Goal: Task Accomplishment & Management: Complete application form

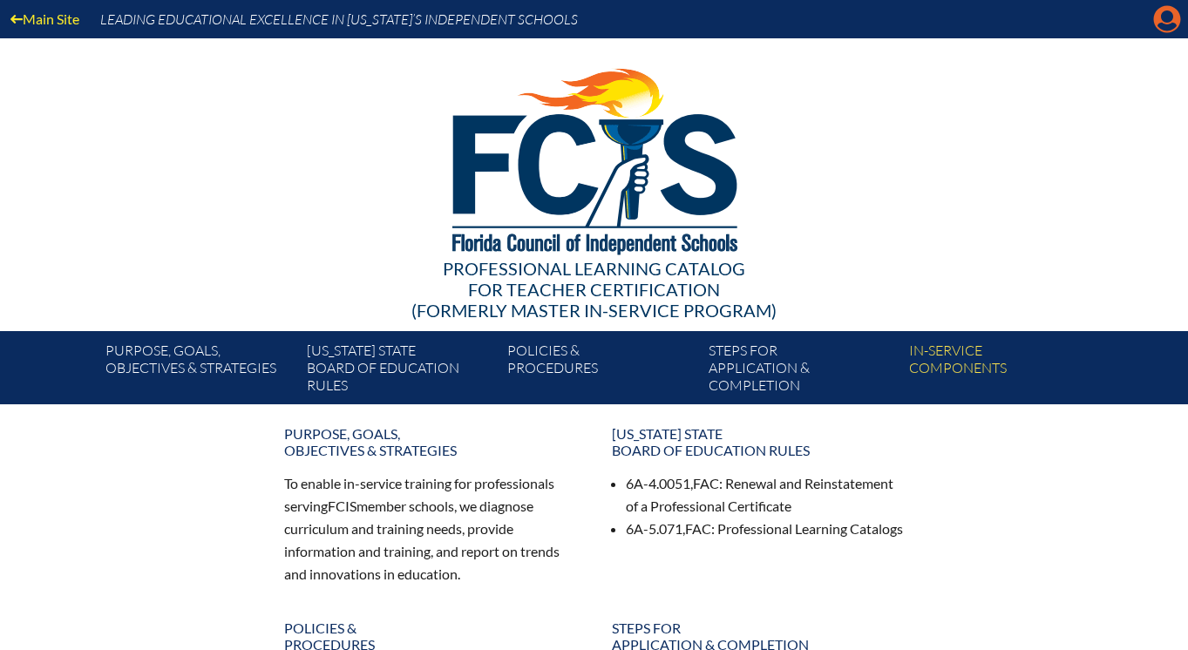
click at [1160, 16] on icon at bounding box center [1167, 19] width 27 height 27
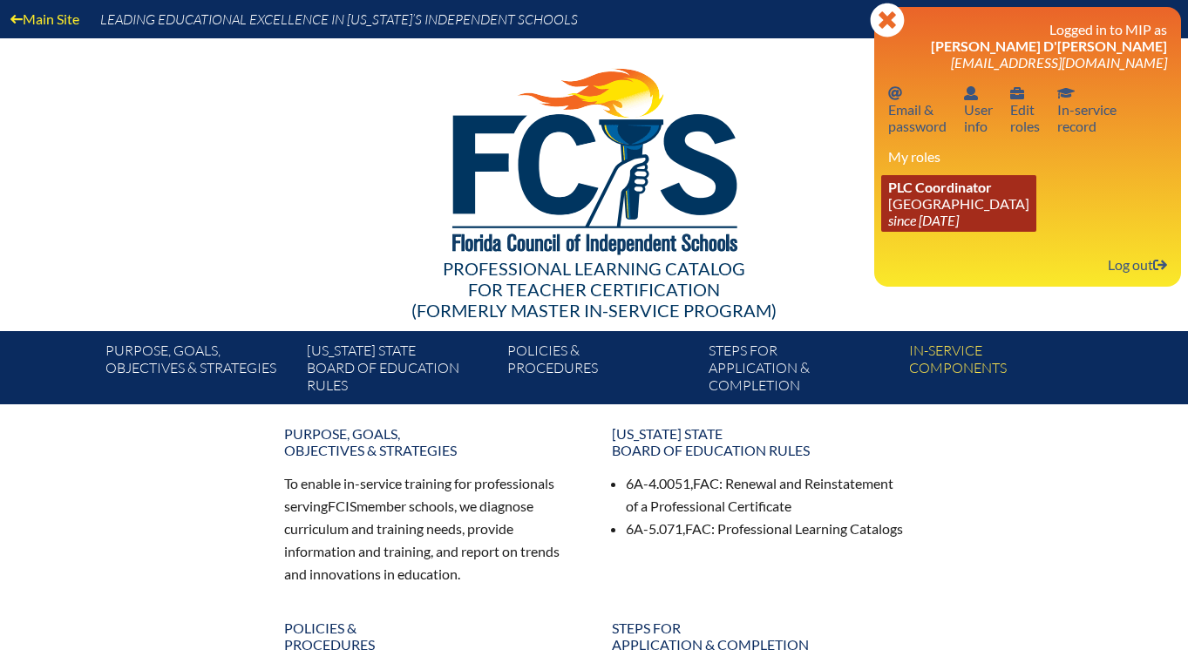
click at [954, 180] on link "PLC Coordinator Lake Highland Preparatory School since 2023 Jun 6" at bounding box center [958, 203] width 155 height 57
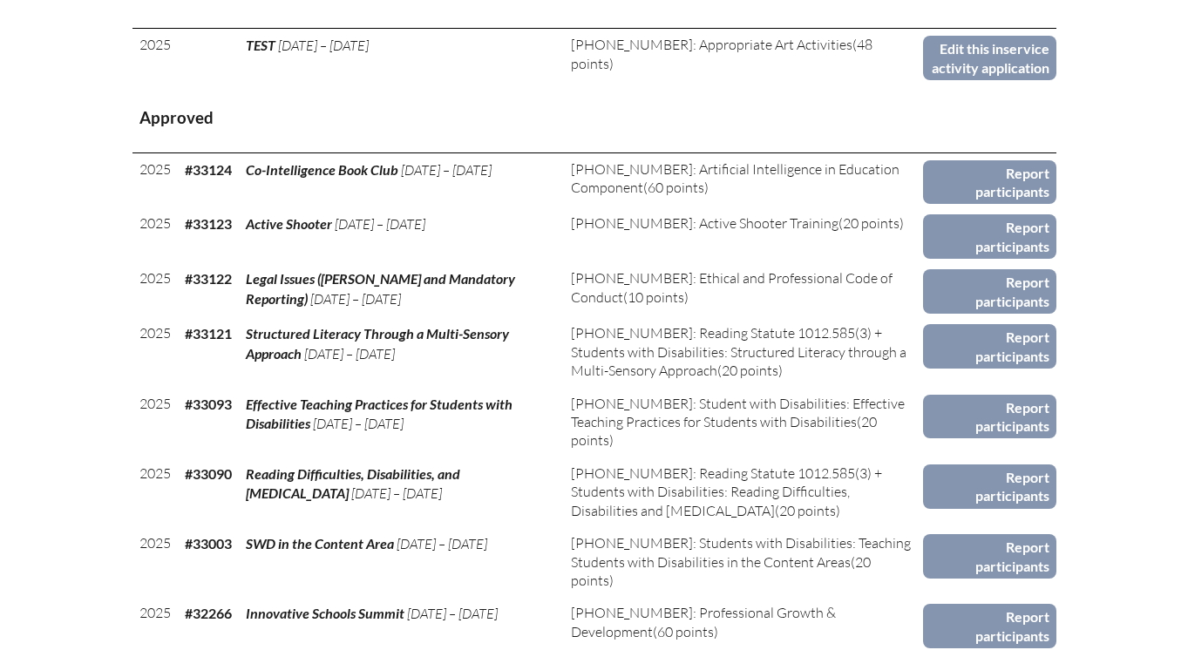
scroll to position [783, 0]
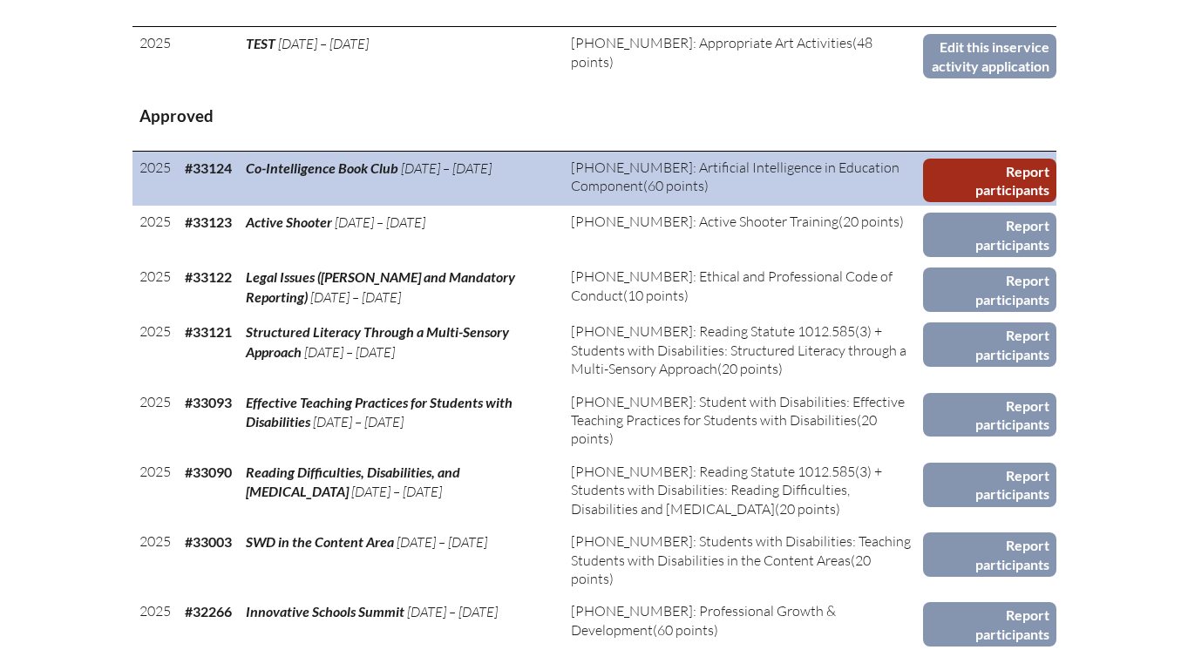
click at [1011, 200] on link "Report participants" at bounding box center [989, 181] width 133 height 44
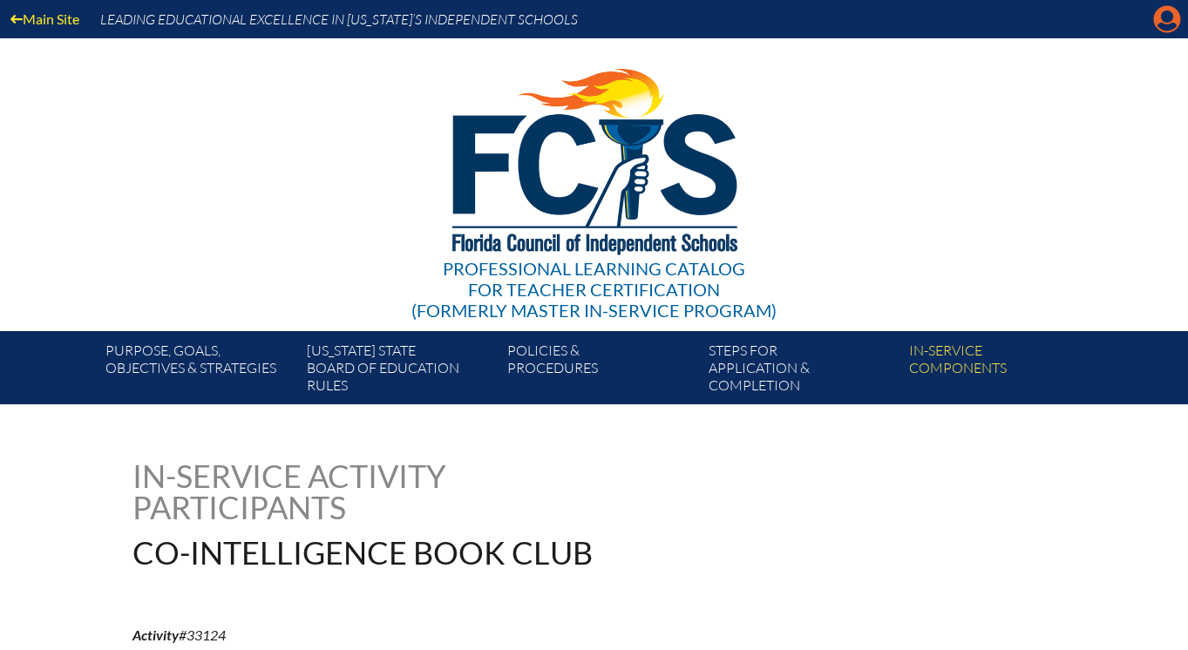
click at [1174, 26] on icon "Manage account" at bounding box center [1167, 19] width 28 height 28
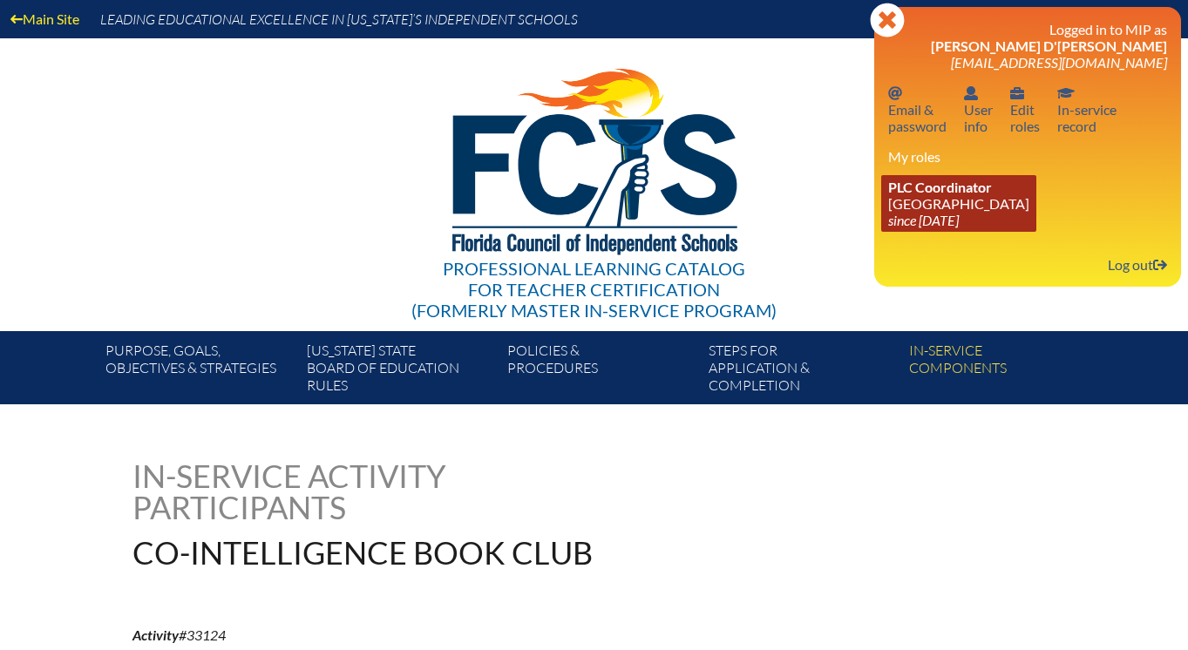
click at [959, 195] on span "PLC Coordinator" at bounding box center [940, 187] width 104 height 17
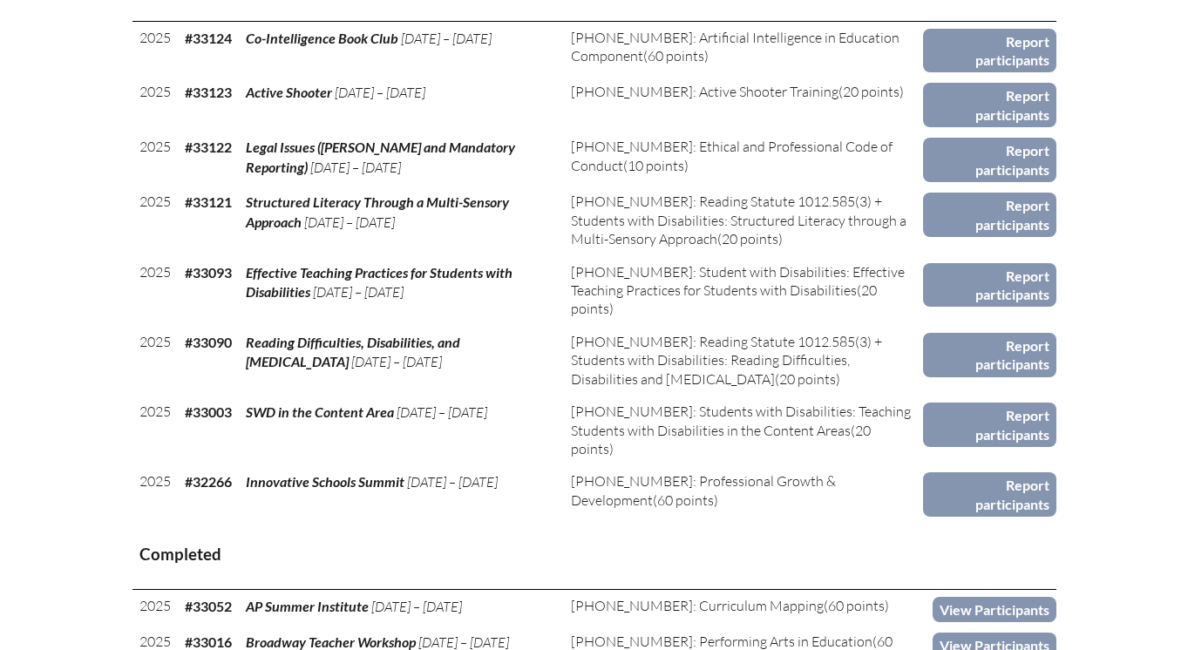
scroll to position [916, 0]
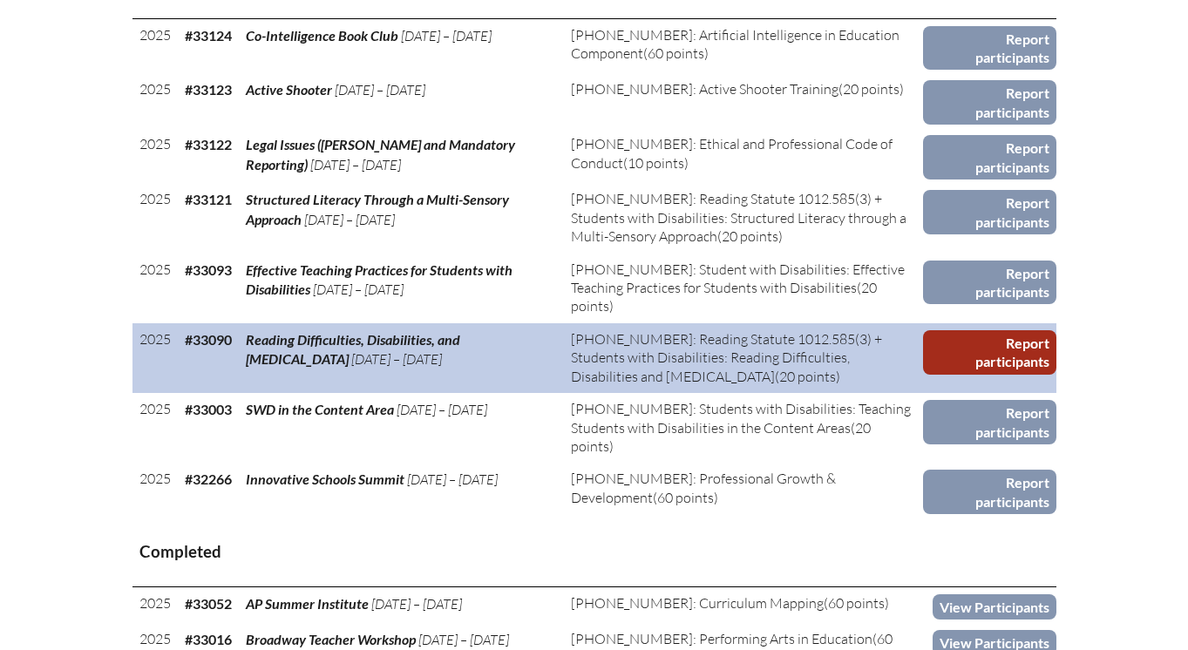
click at [983, 375] on link "Report participants" at bounding box center [989, 352] width 133 height 44
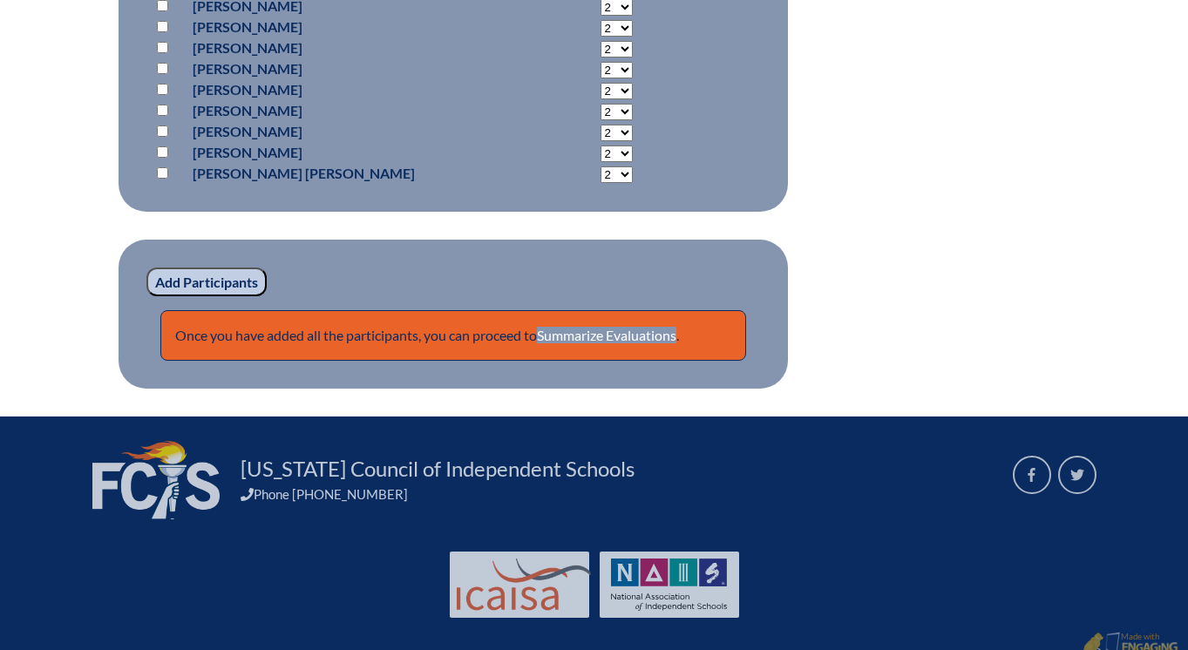
scroll to position [5680, 0]
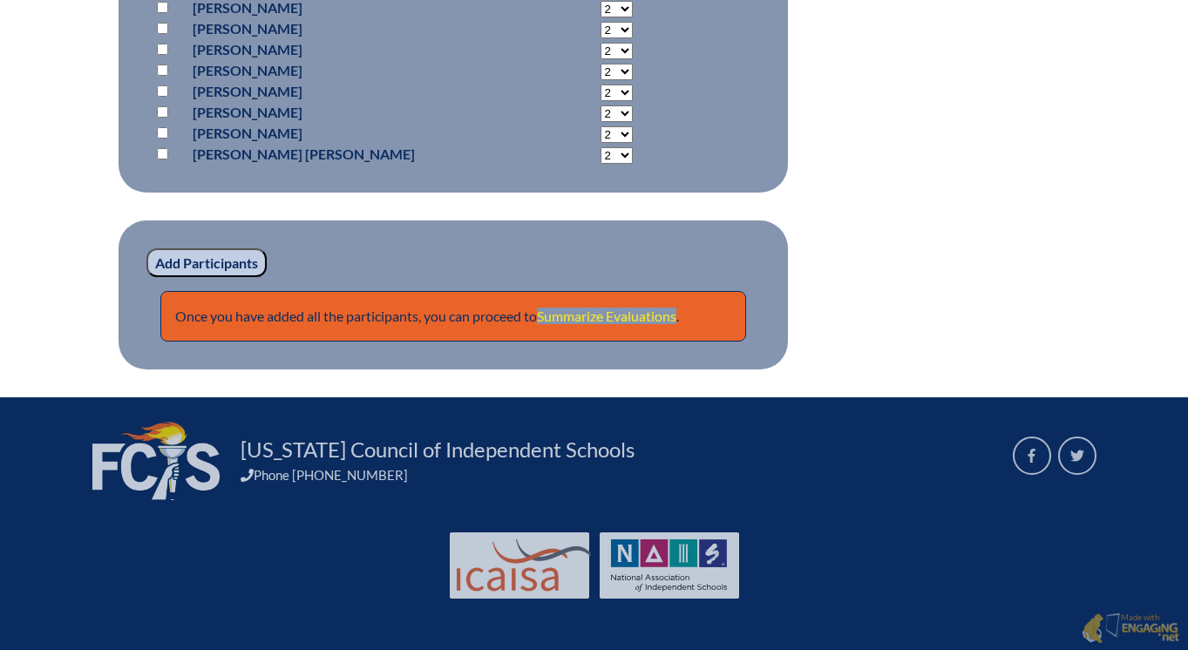
click at [617, 322] on link "Summarize Evaluations" at bounding box center [606, 316] width 139 height 17
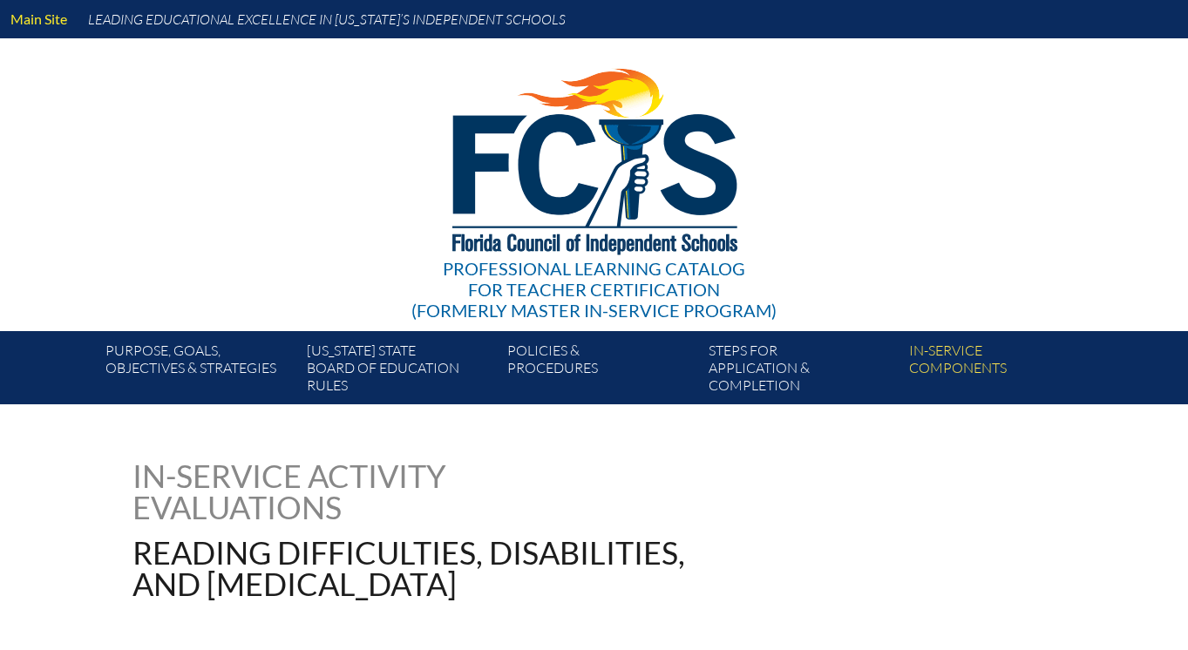
type input "0"
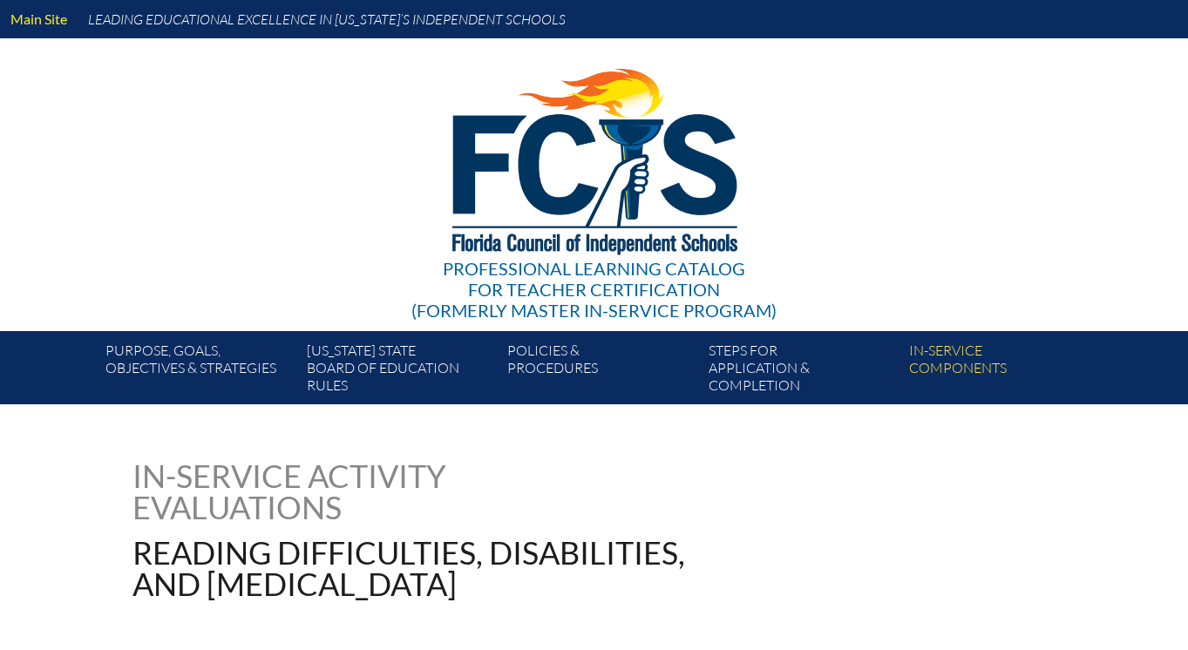
type input "0"
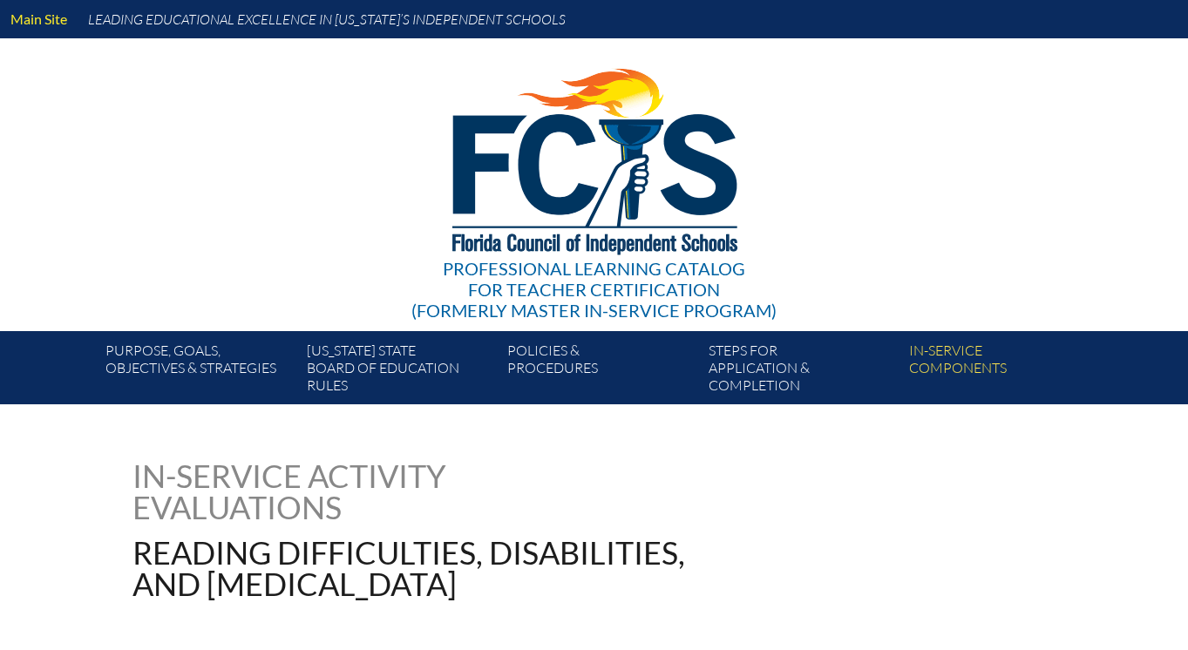
type input "0"
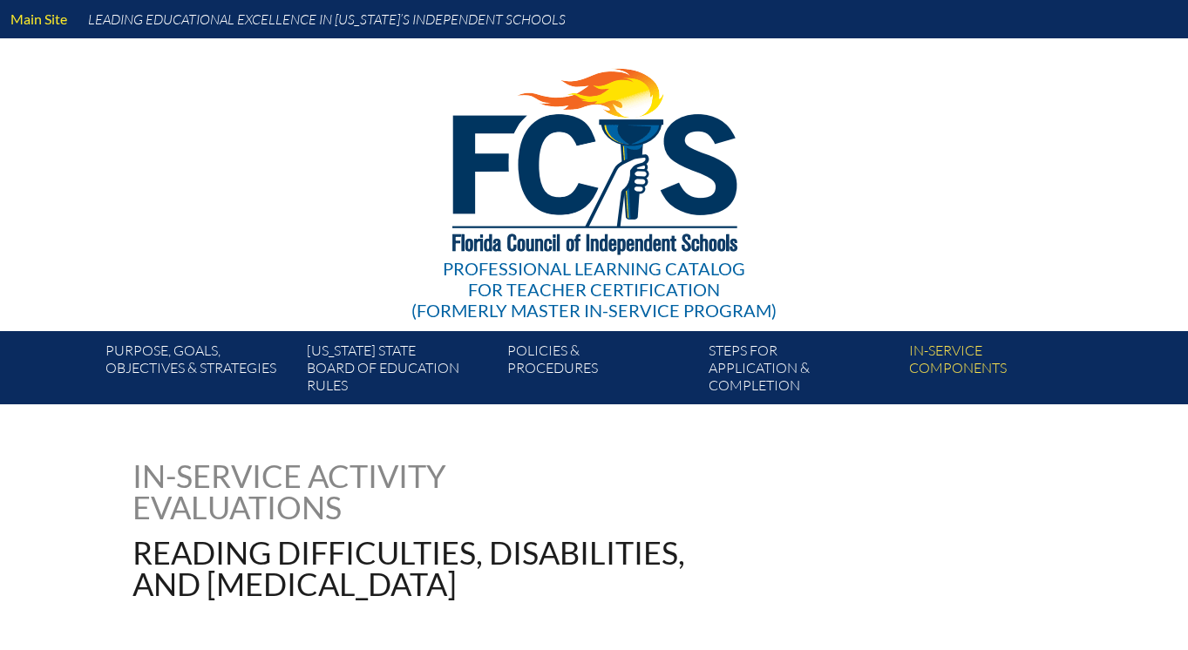
type input "0"
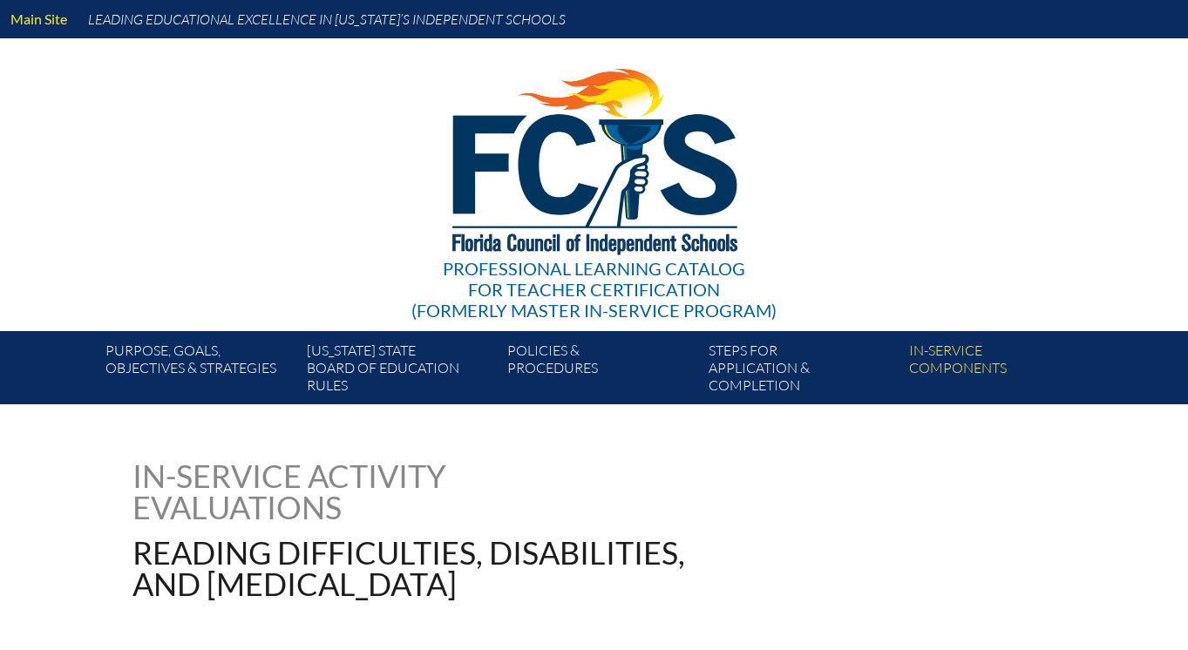
type input "0"
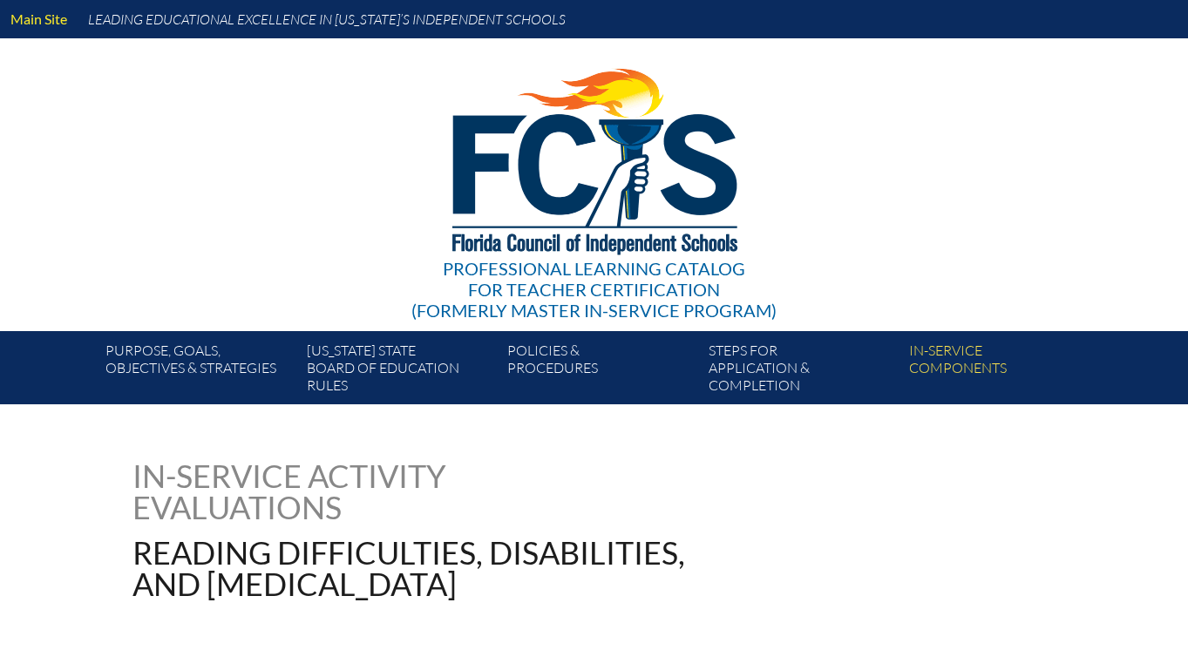
type input "0"
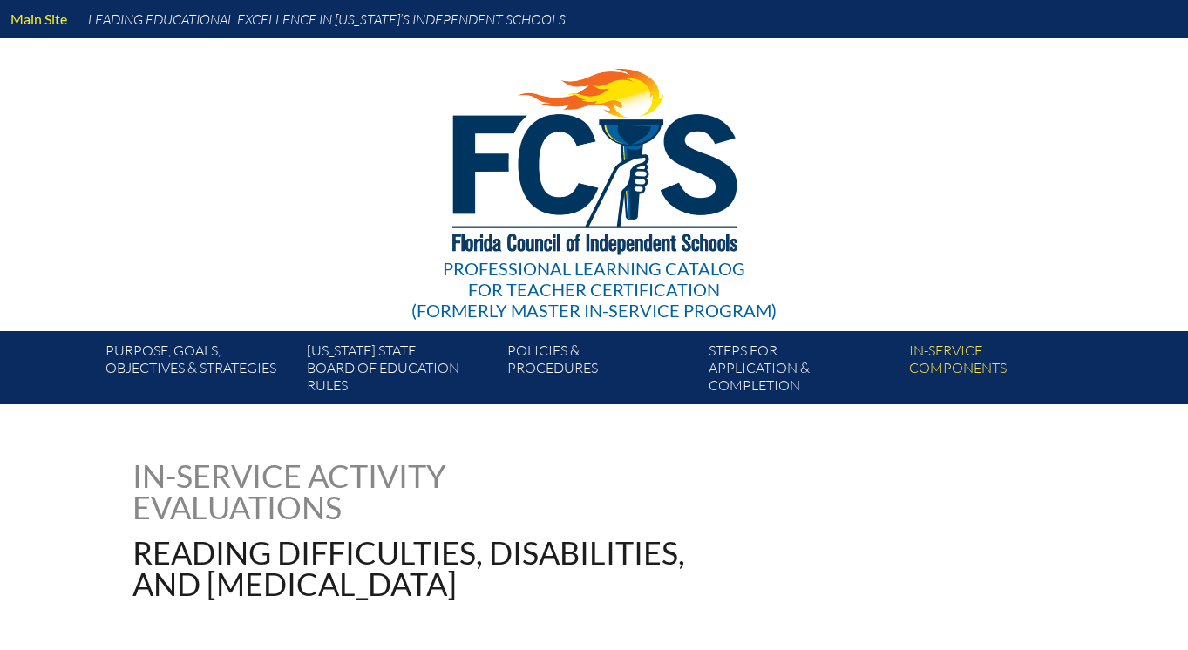
type input "0"
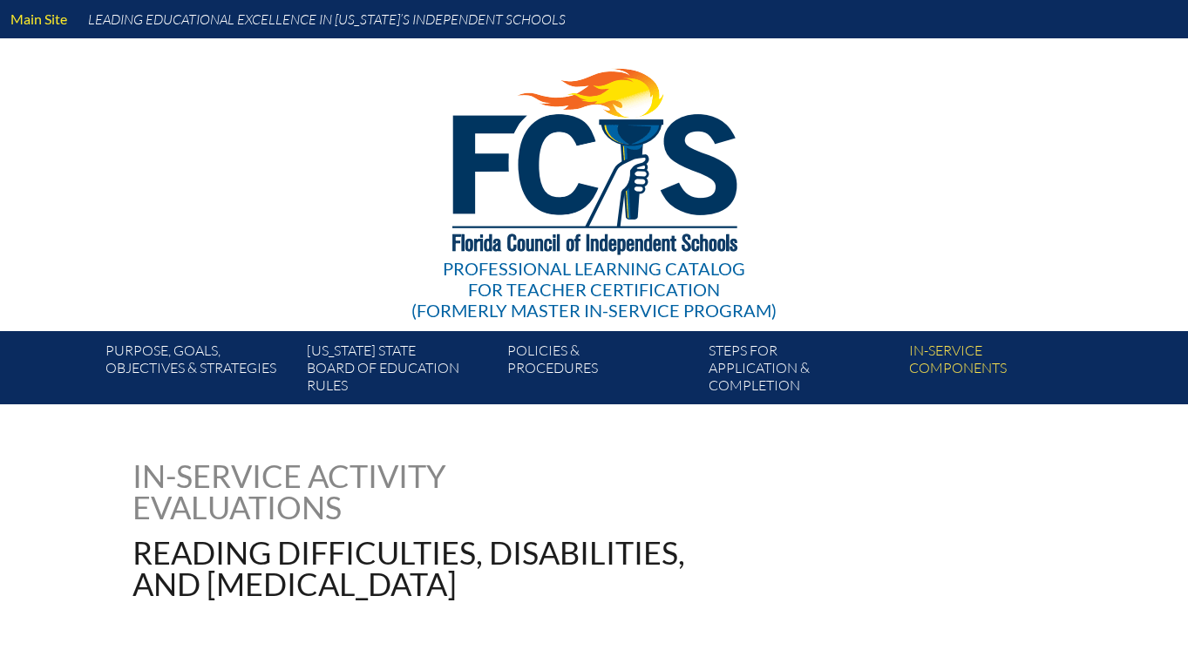
type input "0"
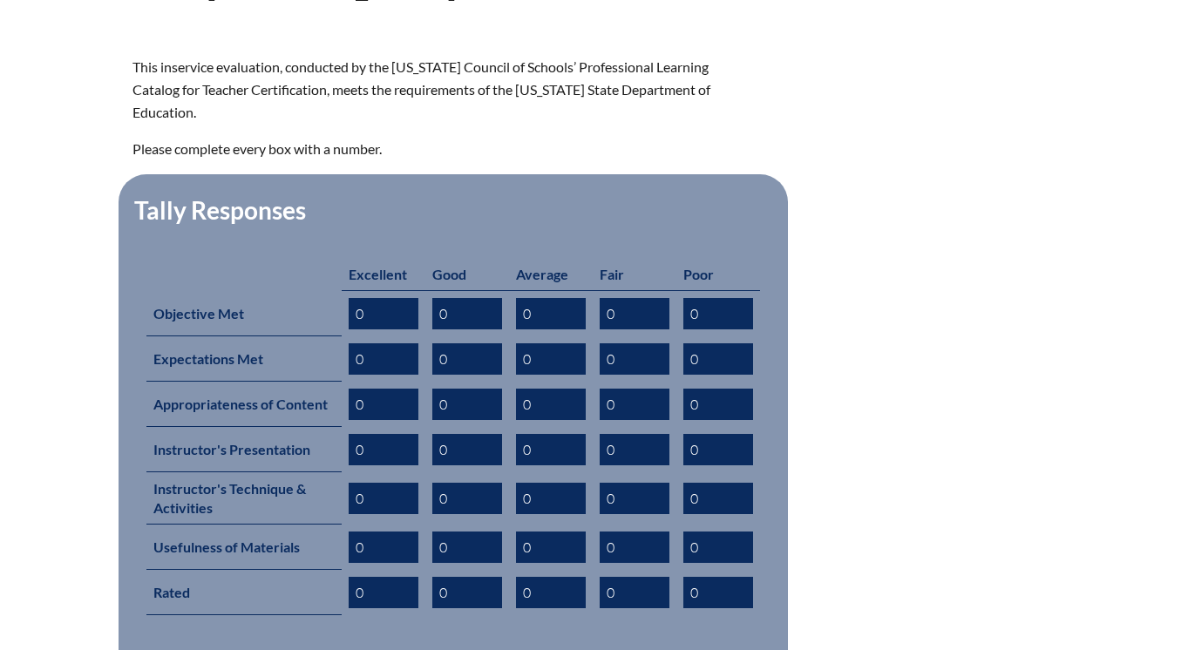
scroll to position [620, 0]
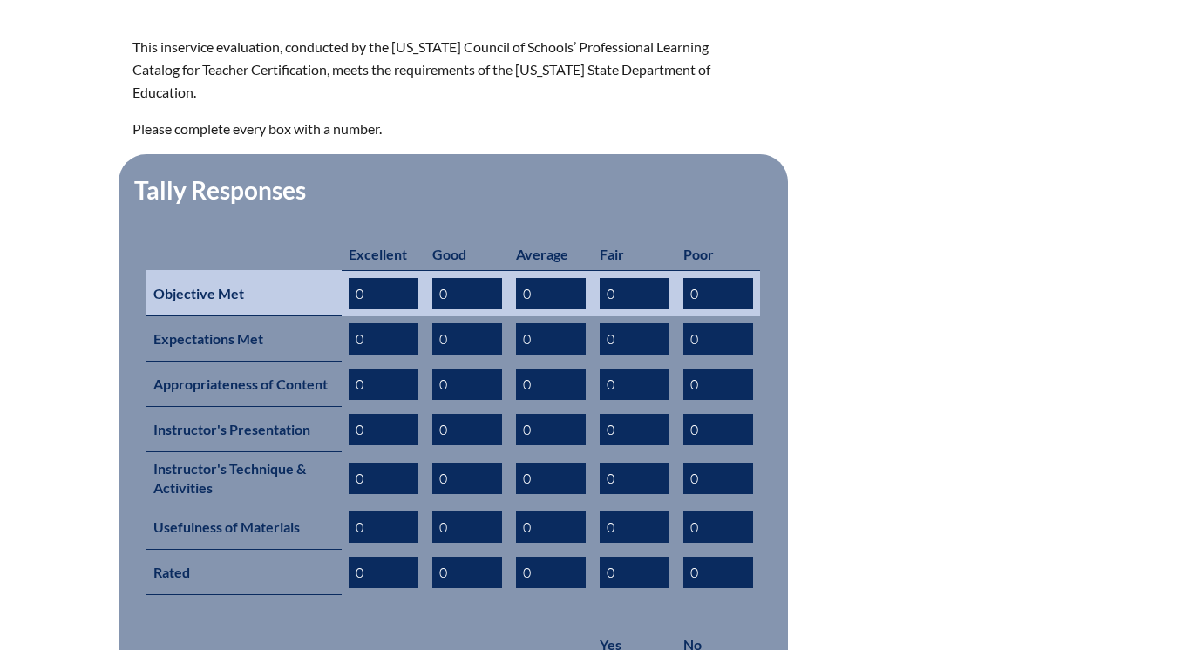
click at [379, 278] on input "0" at bounding box center [384, 293] width 70 height 31
click at [455, 278] on input "0" at bounding box center [467, 293] width 70 height 31
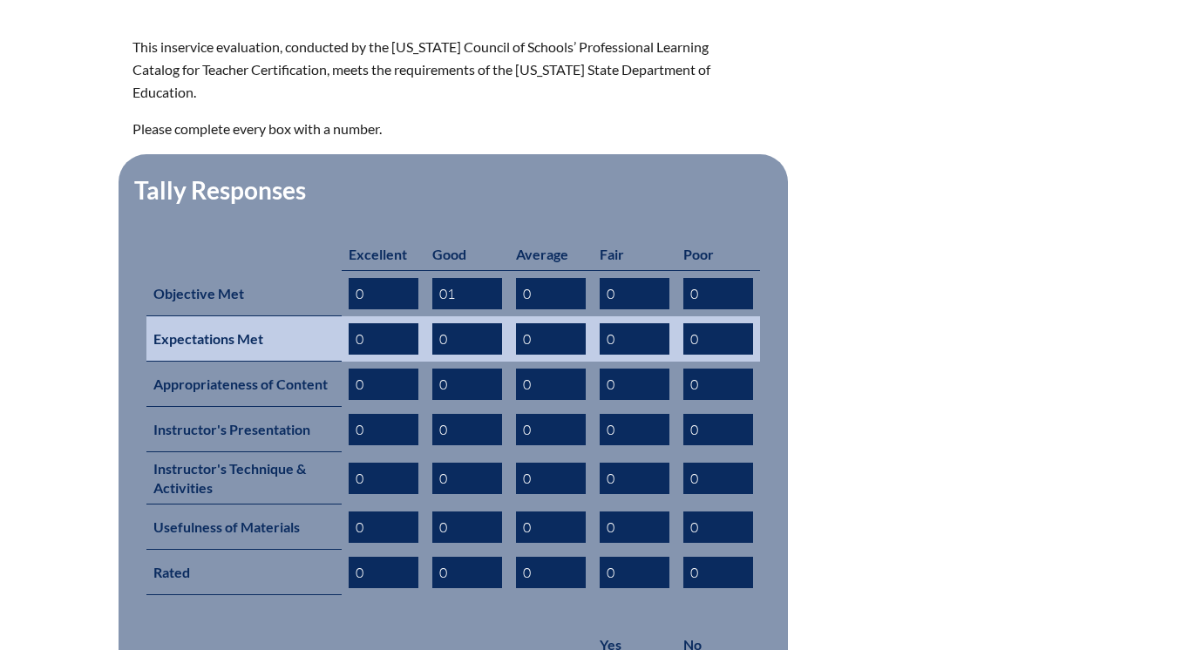
type input "01"
click at [451, 329] on input "0" at bounding box center [467, 338] width 70 height 31
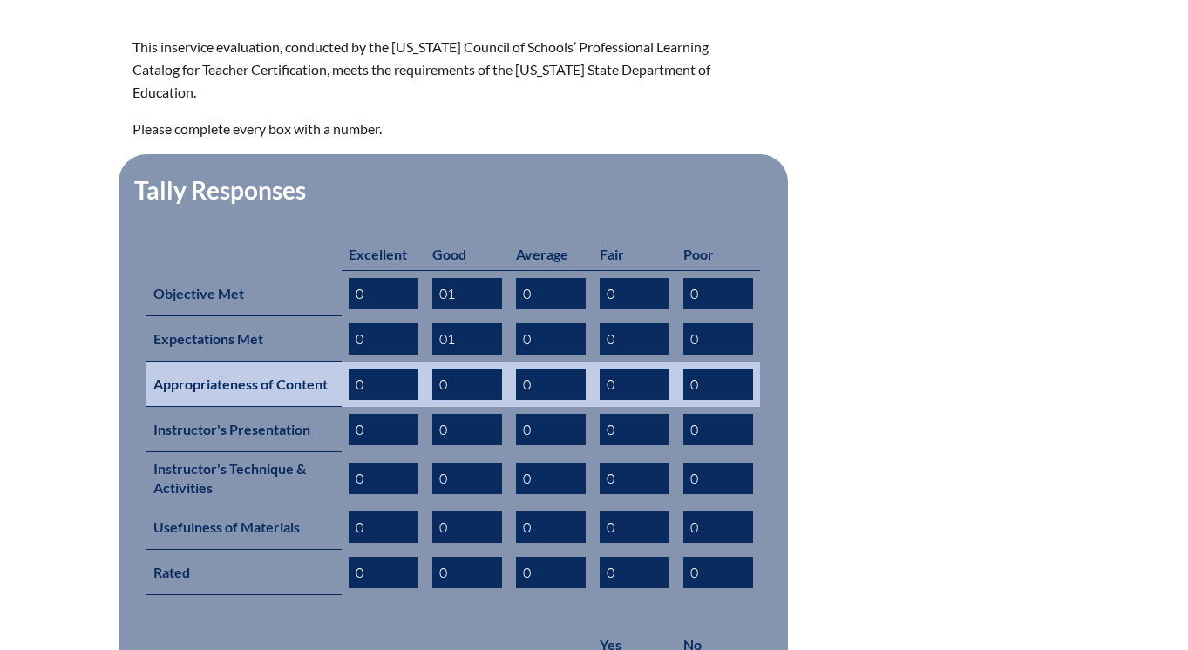
type input "01"
click at [461, 373] on input "0" at bounding box center [467, 384] width 70 height 31
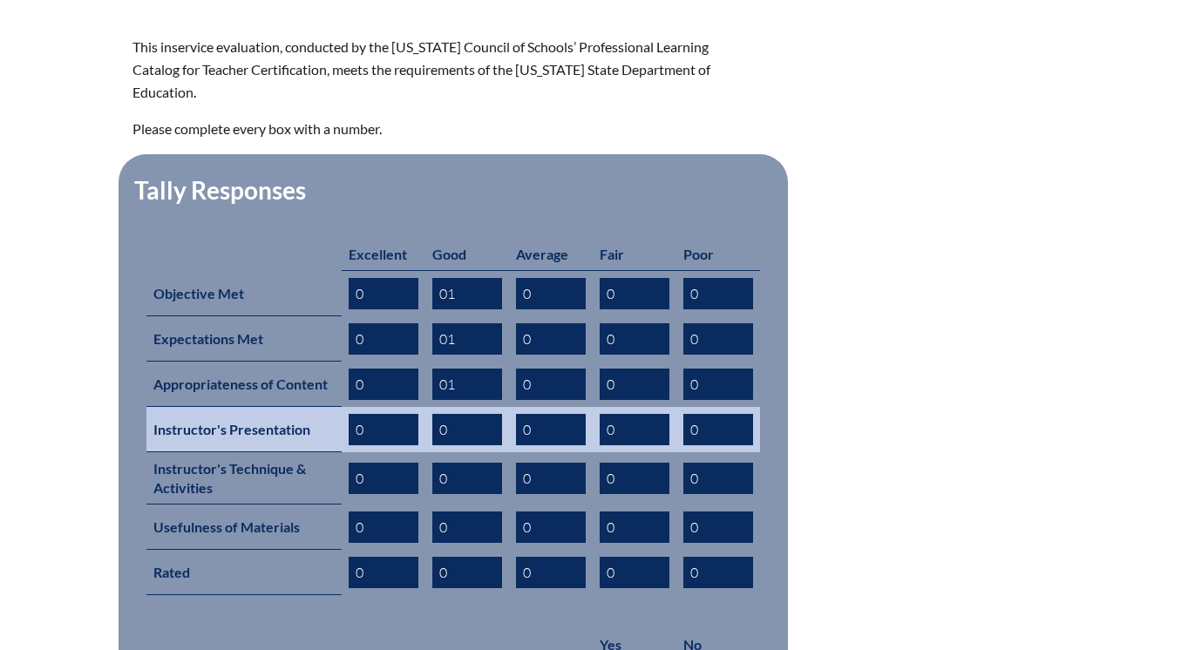
type input "01"
click at [466, 417] on input "0" at bounding box center [467, 429] width 70 height 31
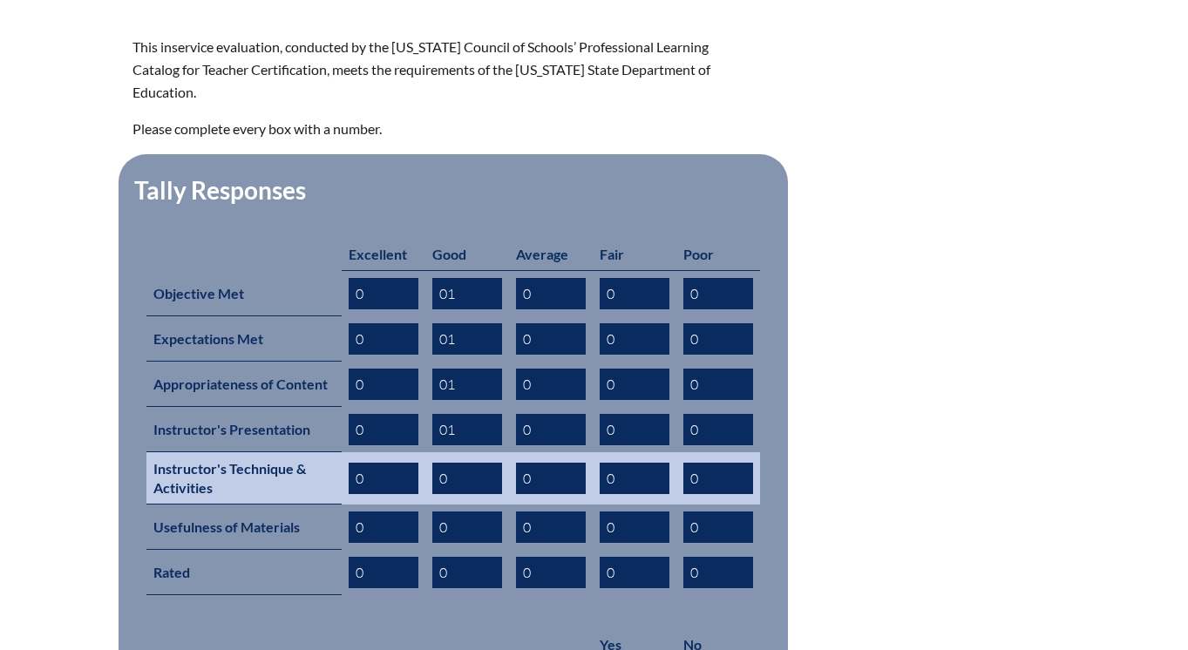
type input "01"
click at [474, 463] on input "0" at bounding box center [467, 478] width 70 height 31
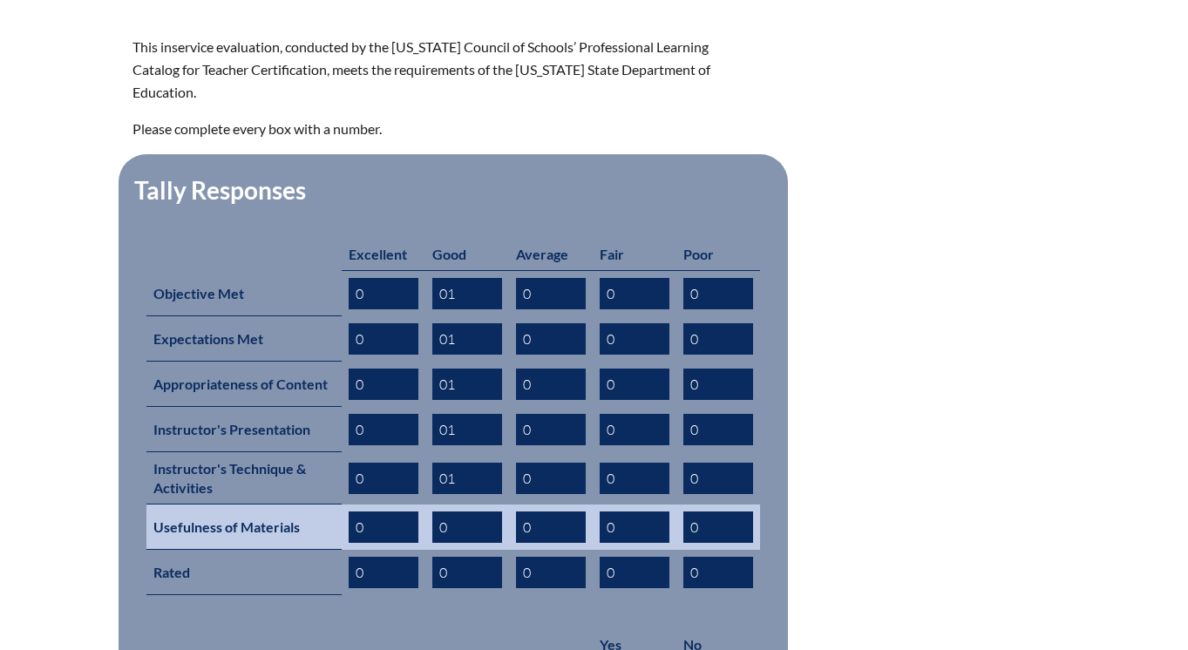
type input "01"
click at [478, 512] on input "0" at bounding box center [467, 527] width 70 height 31
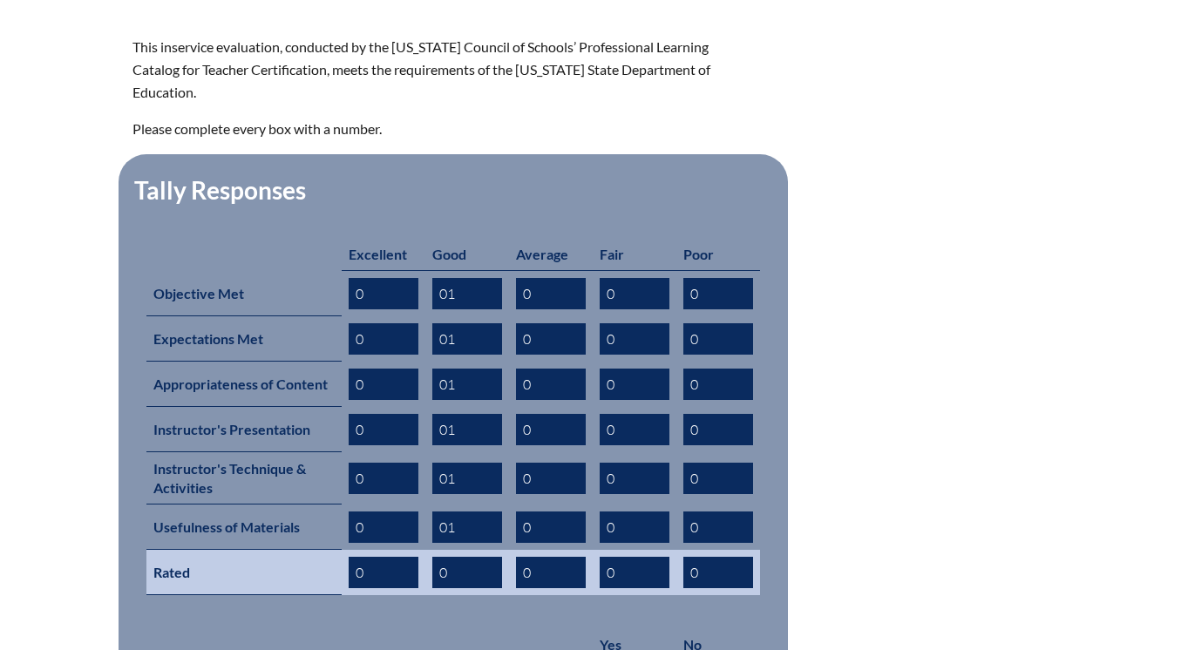
type input "01"
click at [479, 557] on input "0" at bounding box center [467, 572] width 70 height 31
drag, startPoint x: 481, startPoint y: 550, endPoint x: 433, endPoint y: 543, distance: 48.4
click at [433, 557] on input "10" at bounding box center [467, 572] width 70 height 31
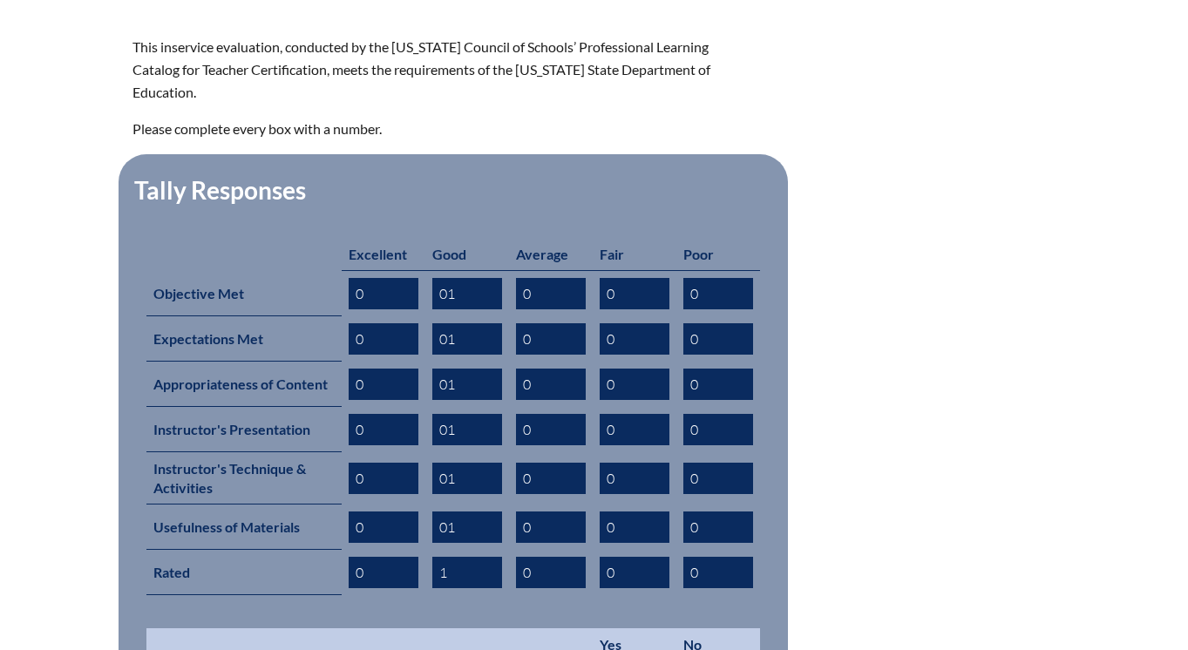
type input "1"
click at [473, 628] on td at bounding box center [369, 644] width 446 height 33
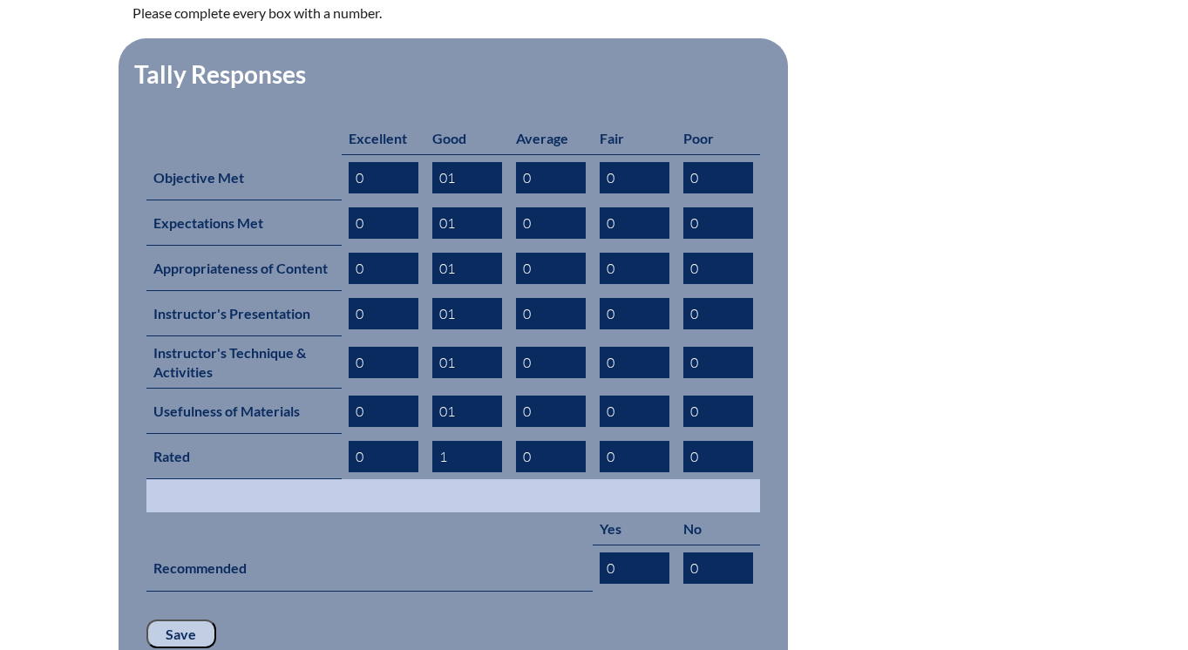
scroll to position [761, 0]
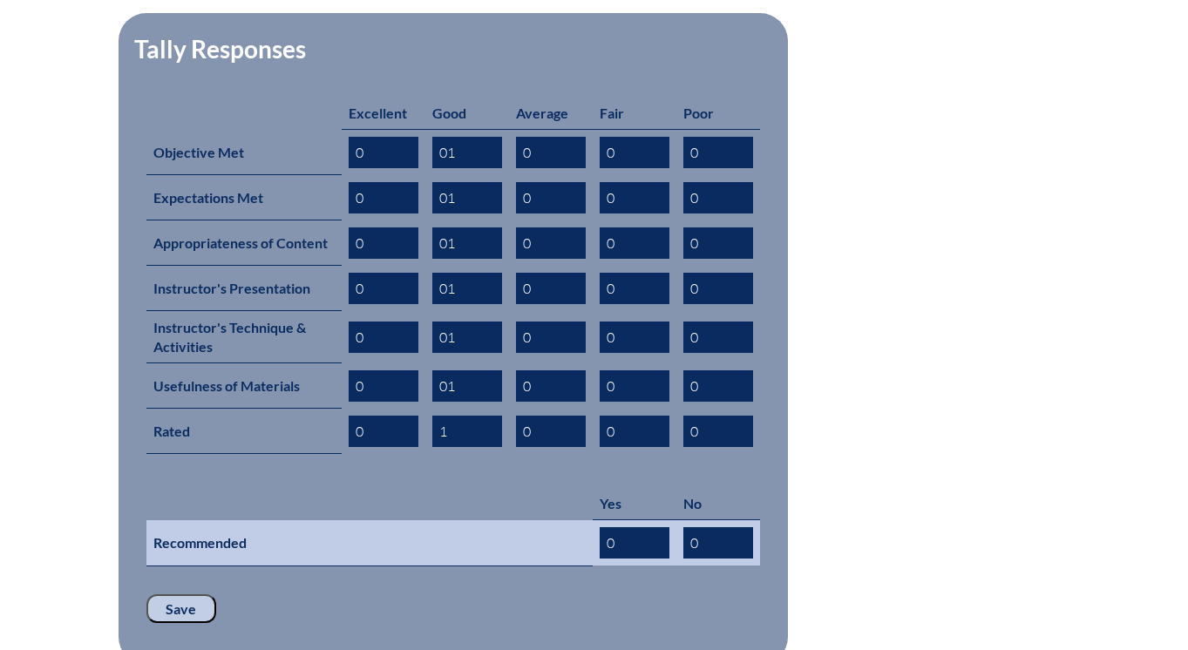
click at [663, 527] on input "0" at bounding box center [635, 542] width 70 height 31
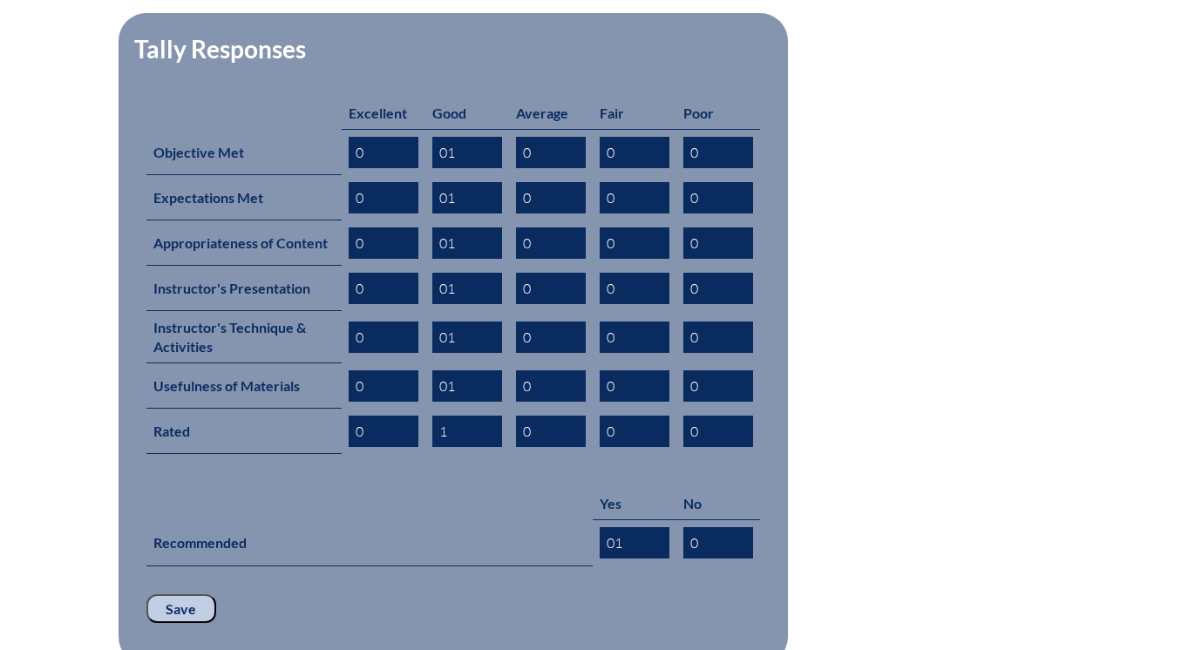
type input "01"
click at [191, 594] on input "Save" at bounding box center [181, 609] width 70 height 30
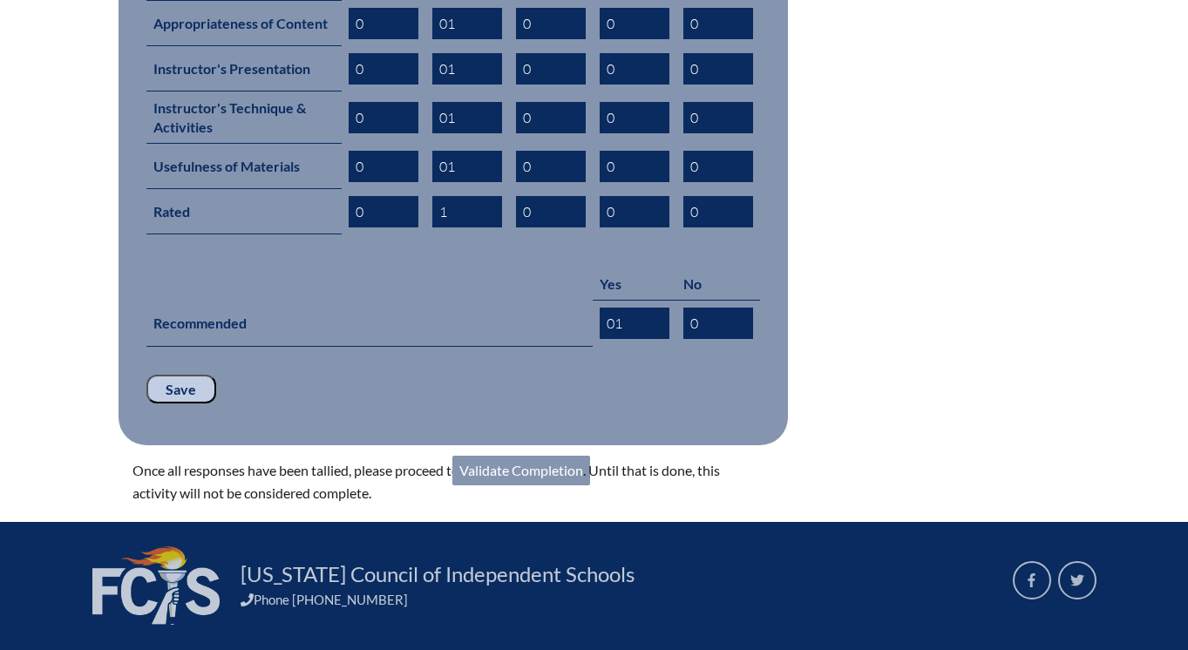
scroll to position [1079, 0]
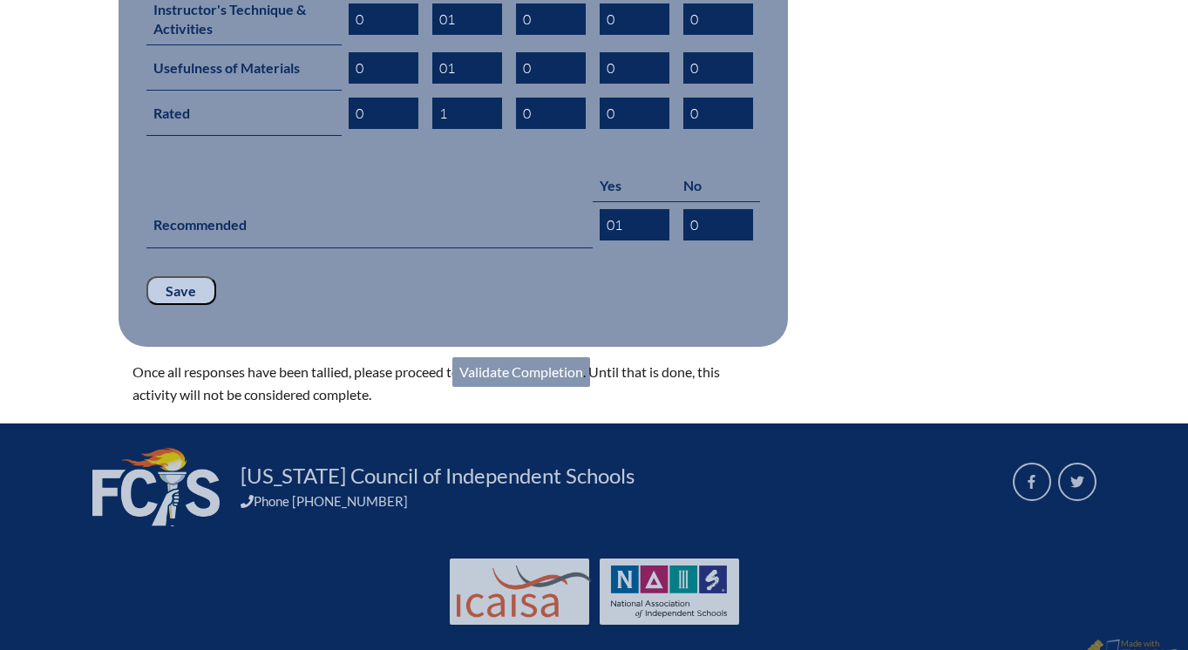
click at [512, 357] on link "Validate Completion" at bounding box center [521, 372] width 138 height 30
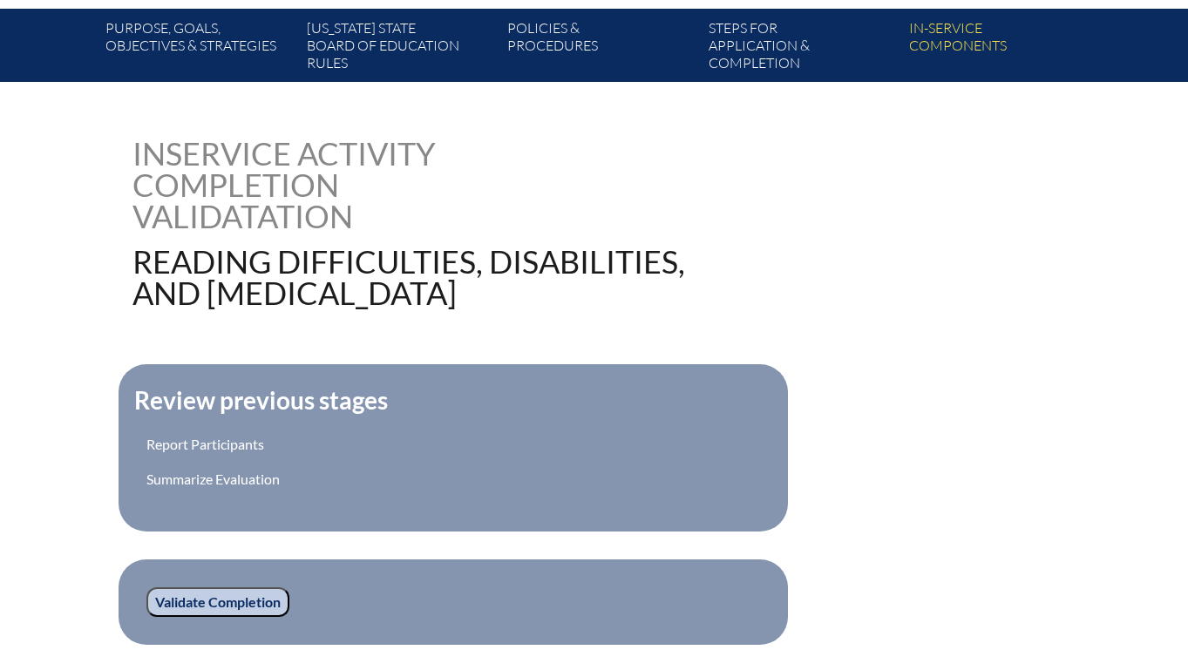
scroll to position [597, 0]
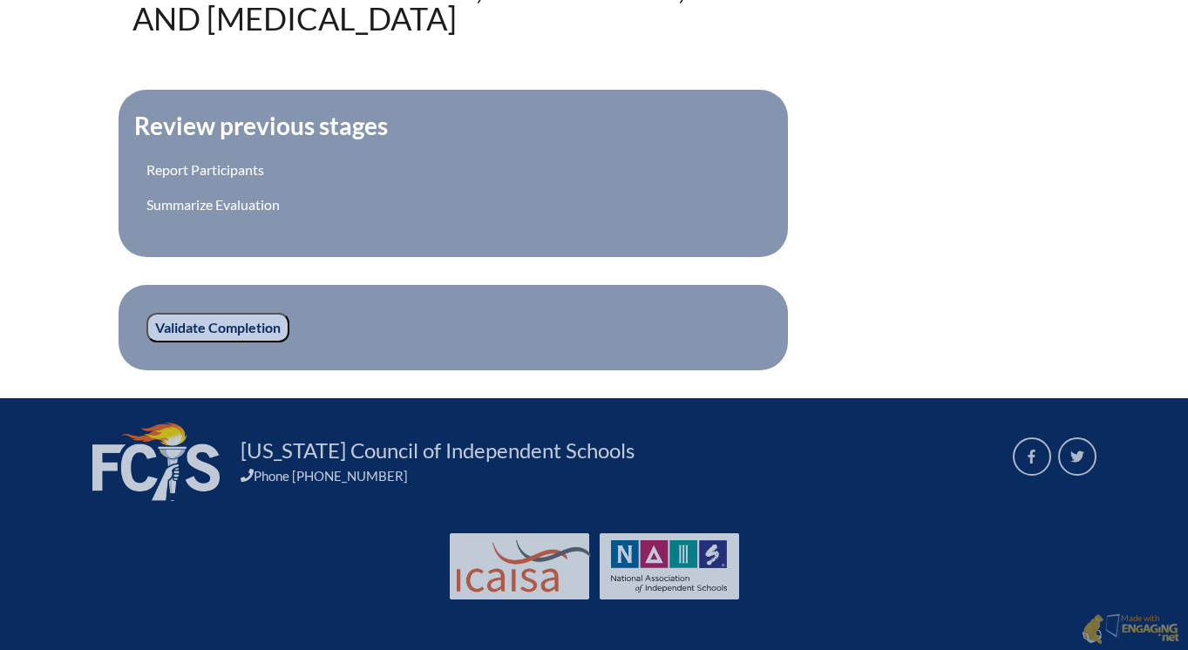
click at [256, 323] on input "Validate Completion" at bounding box center [217, 328] width 143 height 30
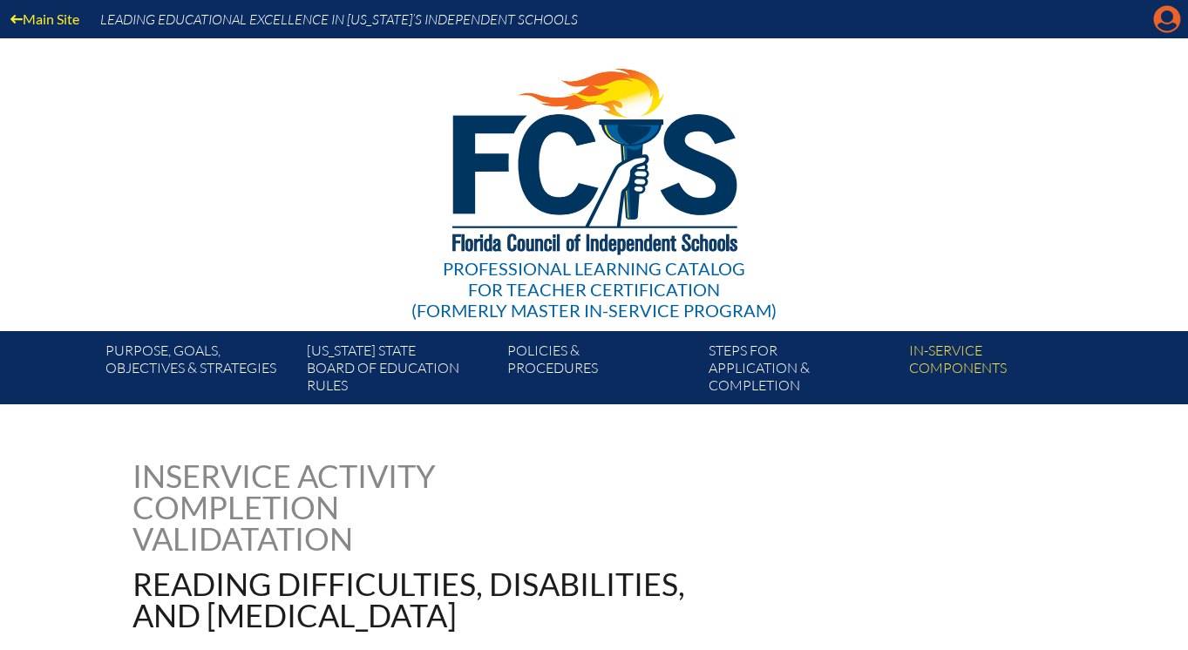
click at [1164, 17] on icon "Manage account" at bounding box center [1167, 19] width 28 height 28
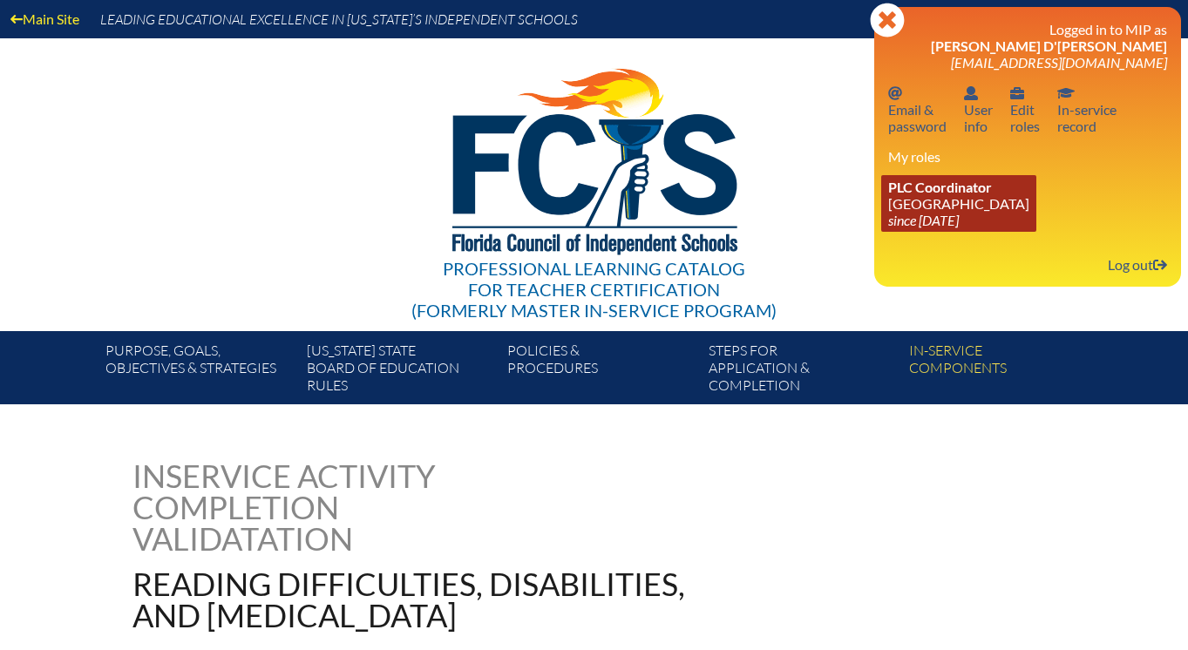
click at [949, 212] on link "PLC Coordinator [GEOGRAPHIC_DATA] since [DATE]" at bounding box center [958, 203] width 155 height 57
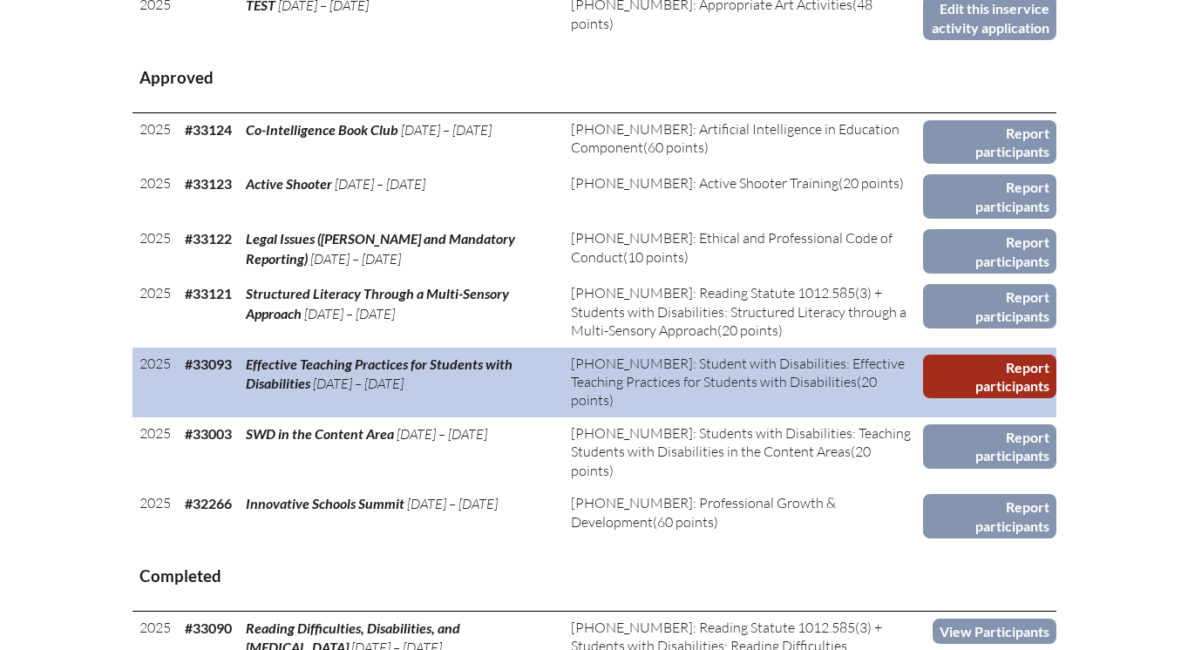
scroll to position [824, 0]
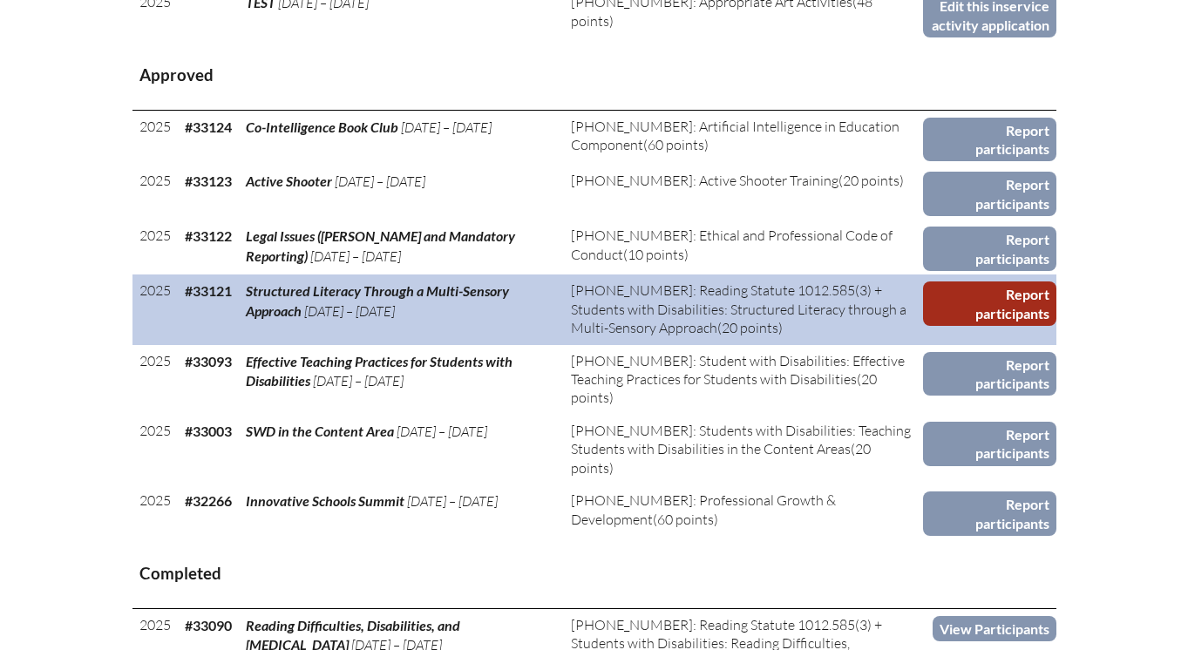
click at [974, 326] on link "Report participants" at bounding box center [989, 303] width 133 height 44
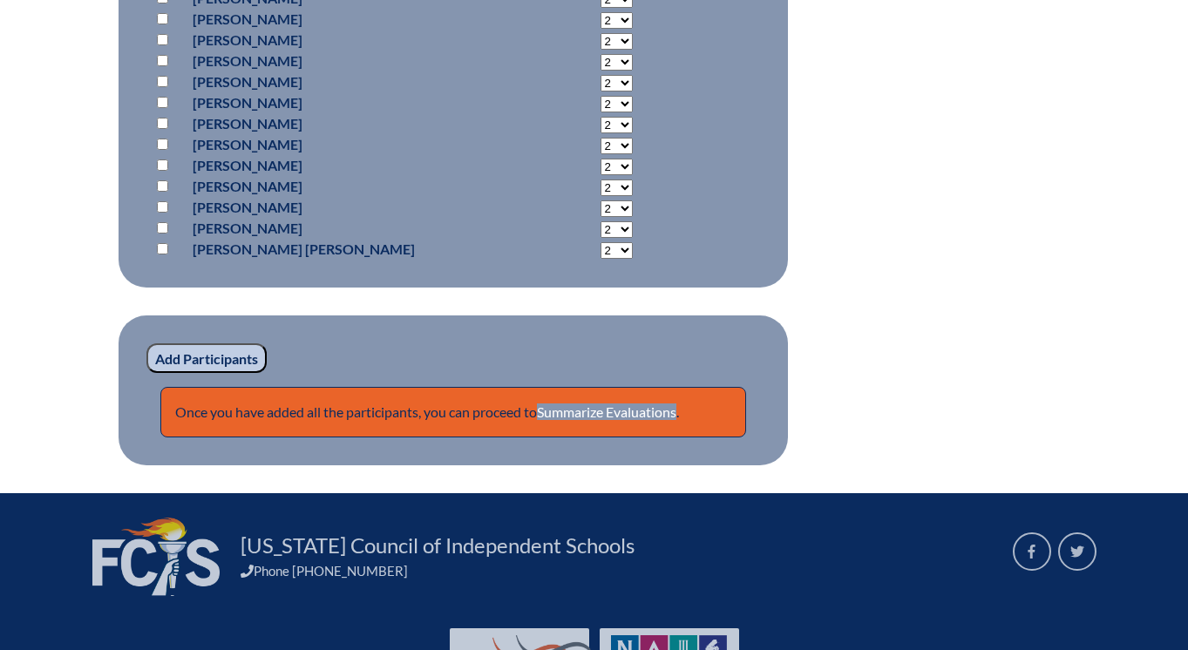
scroll to position [5498, 0]
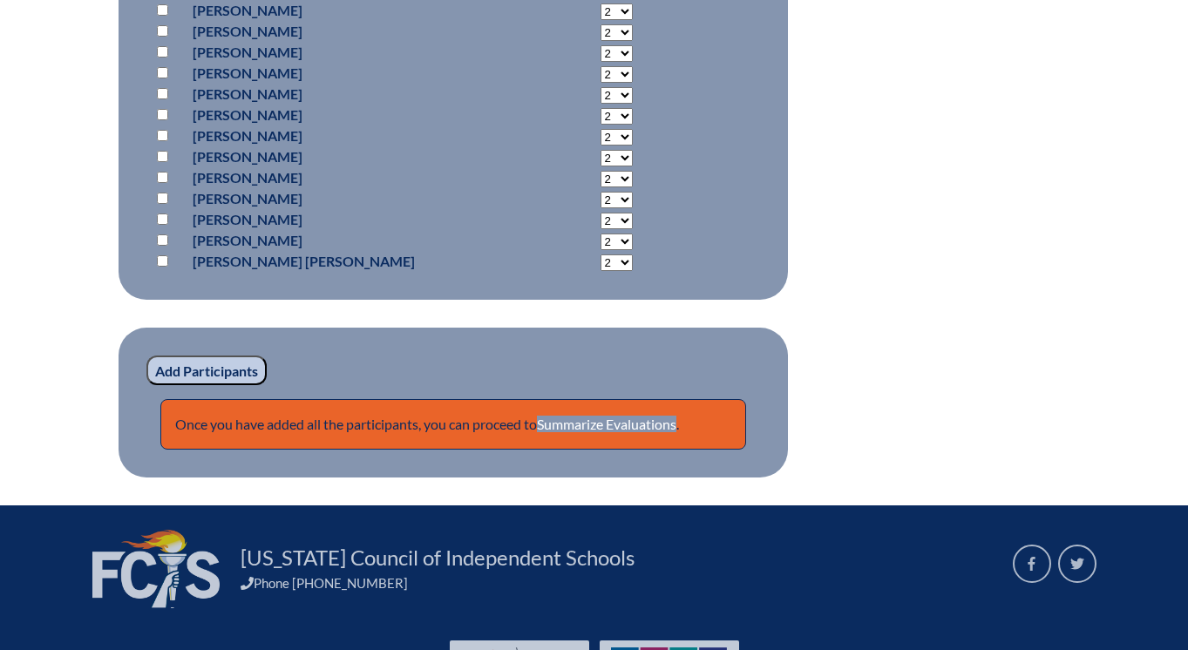
click at [158, 133] on input "checkbox" at bounding box center [162, 135] width 11 height 11
checkbox input "true"
select select "20"
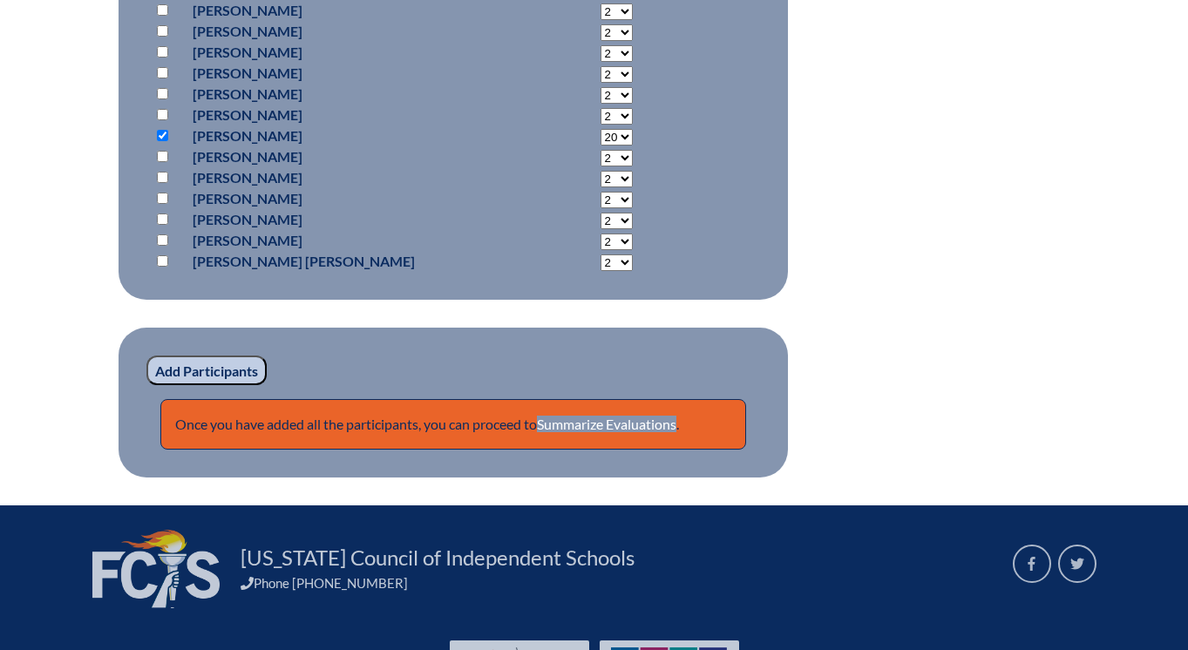
click at [214, 381] on input "Add Participants" at bounding box center [206, 371] width 120 height 30
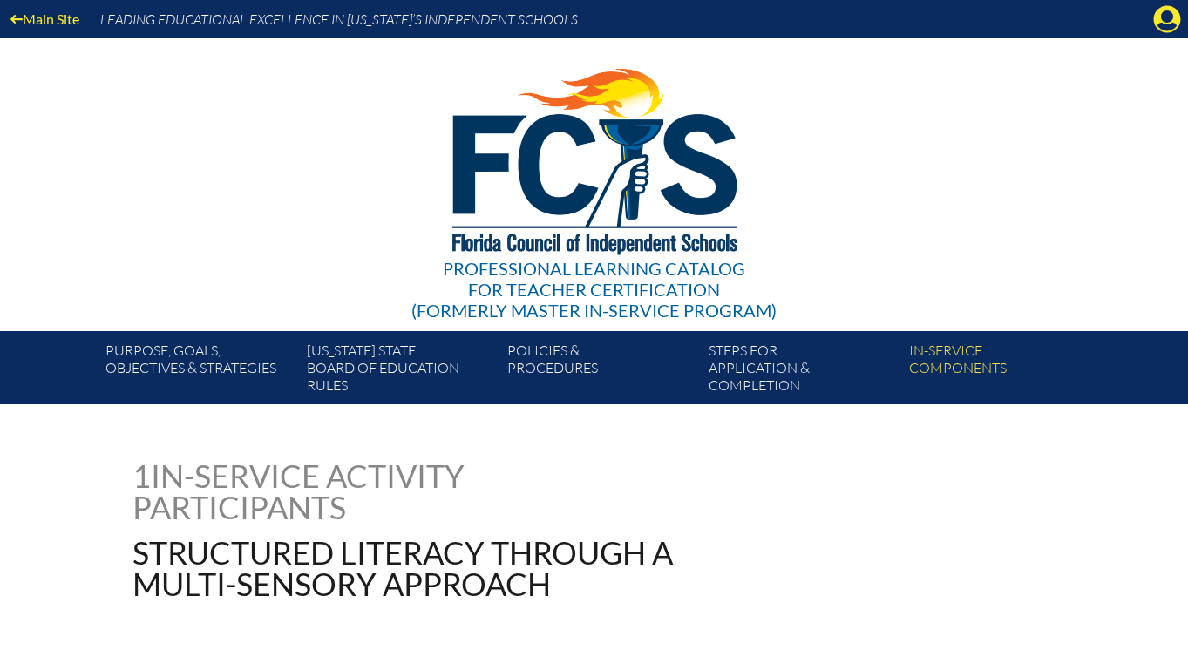
scroll to position [5594, 0]
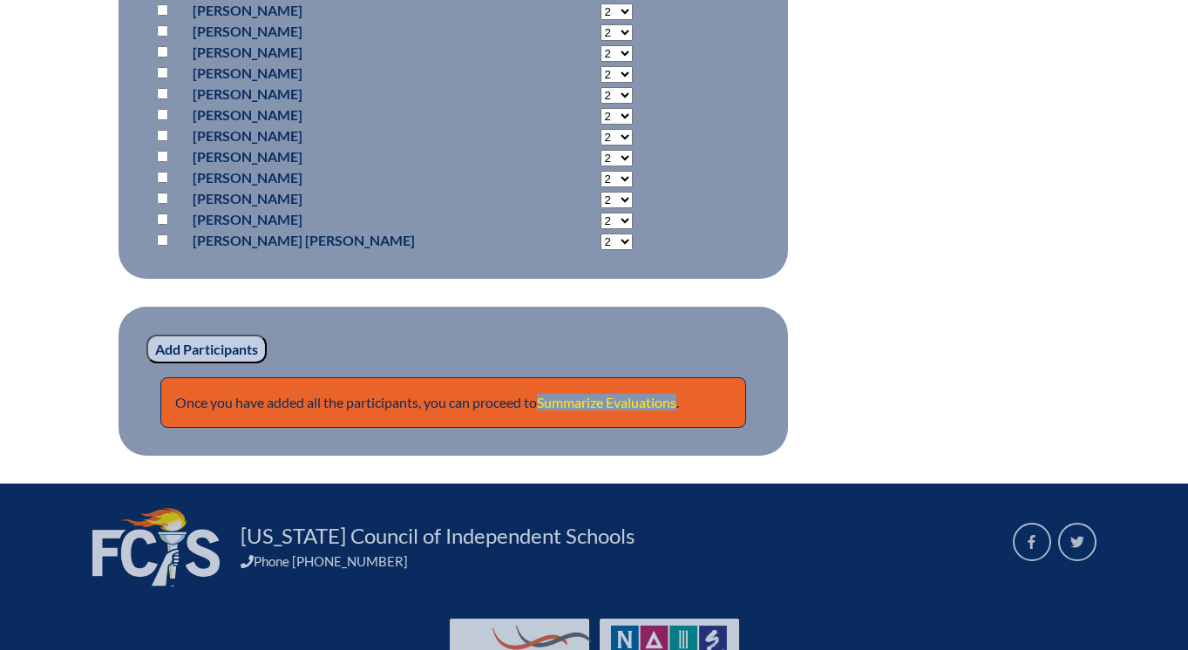
click at [625, 395] on link "Summarize Evaluations" at bounding box center [606, 402] width 139 height 17
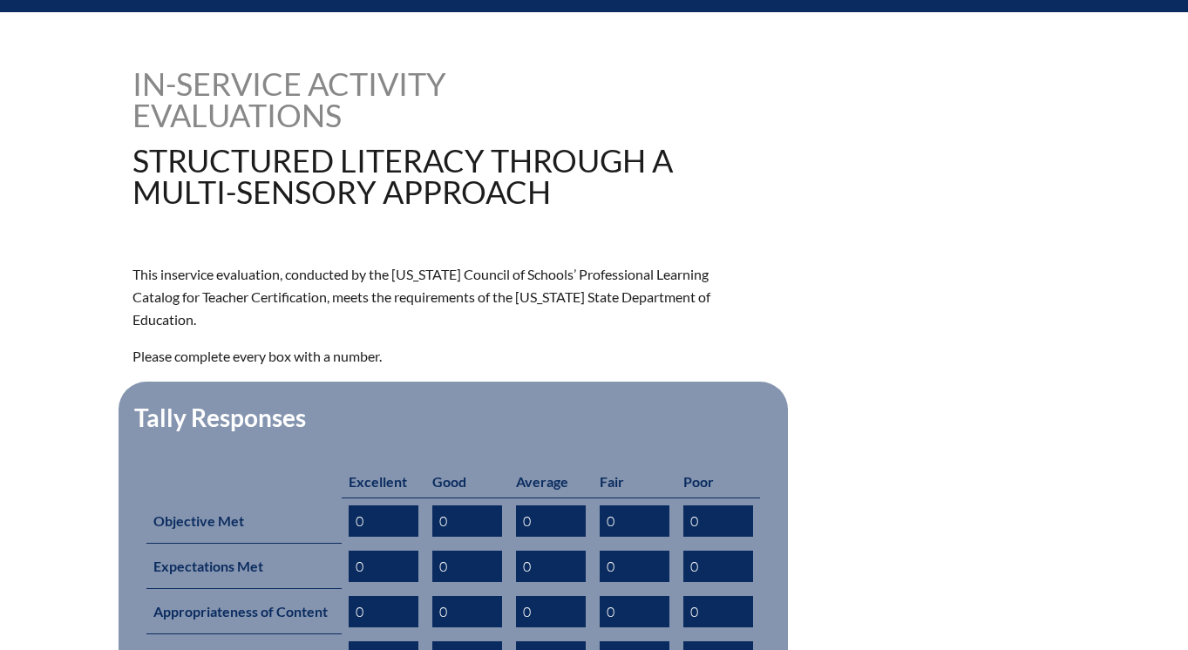
scroll to position [459, 0]
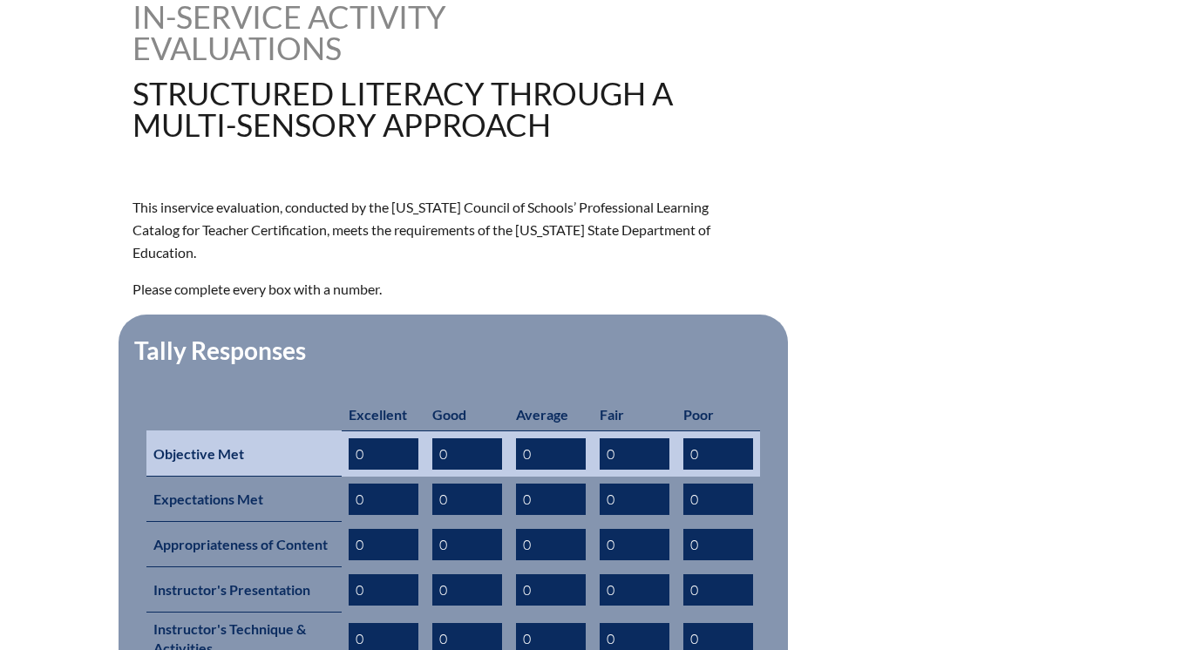
click at [384, 438] on input "0" at bounding box center [384, 453] width 70 height 31
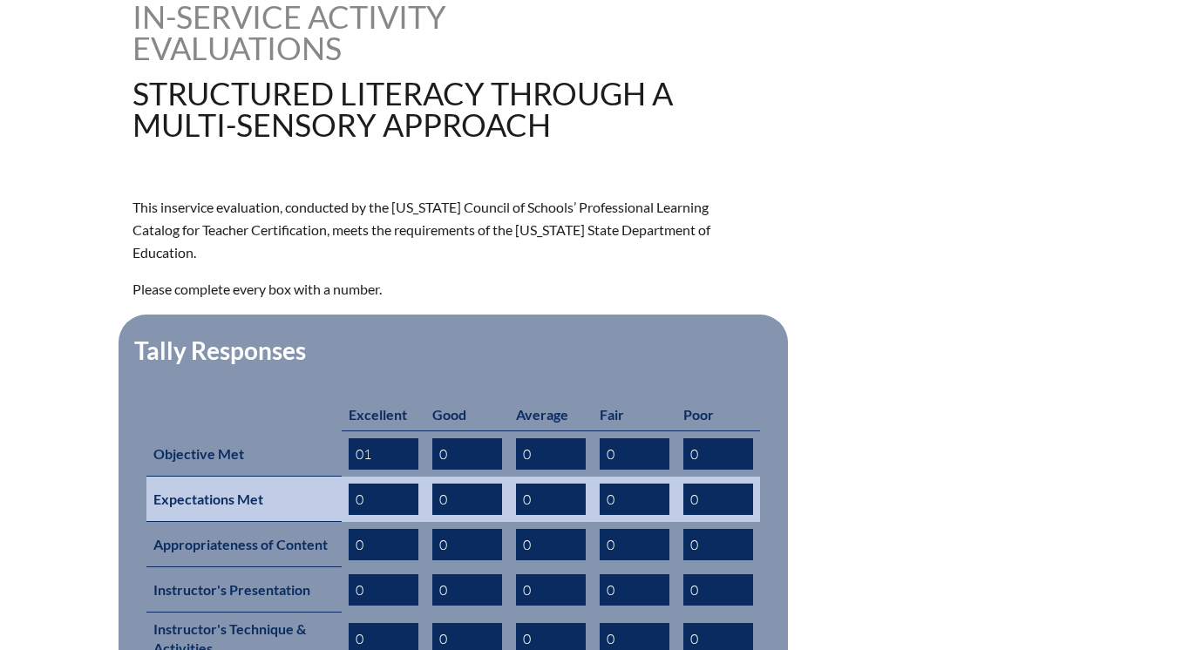
type input "01"
click at [376, 484] on input "0" at bounding box center [384, 499] width 70 height 31
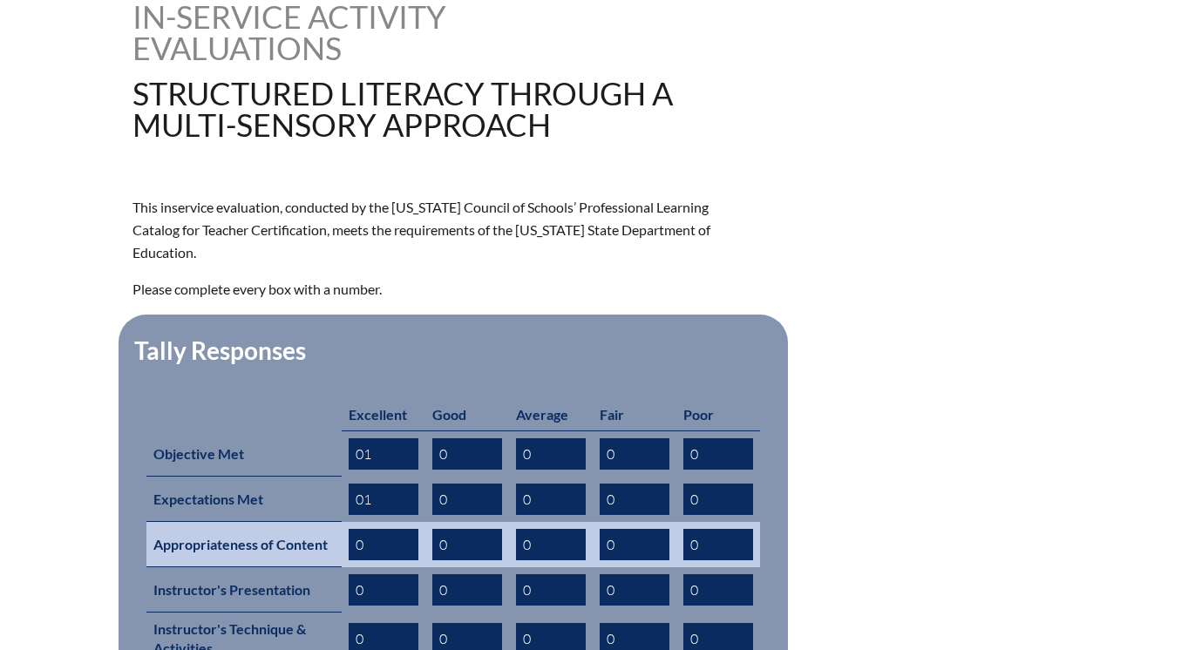
type input "01"
click at [376, 529] on input "0" at bounding box center [384, 544] width 70 height 31
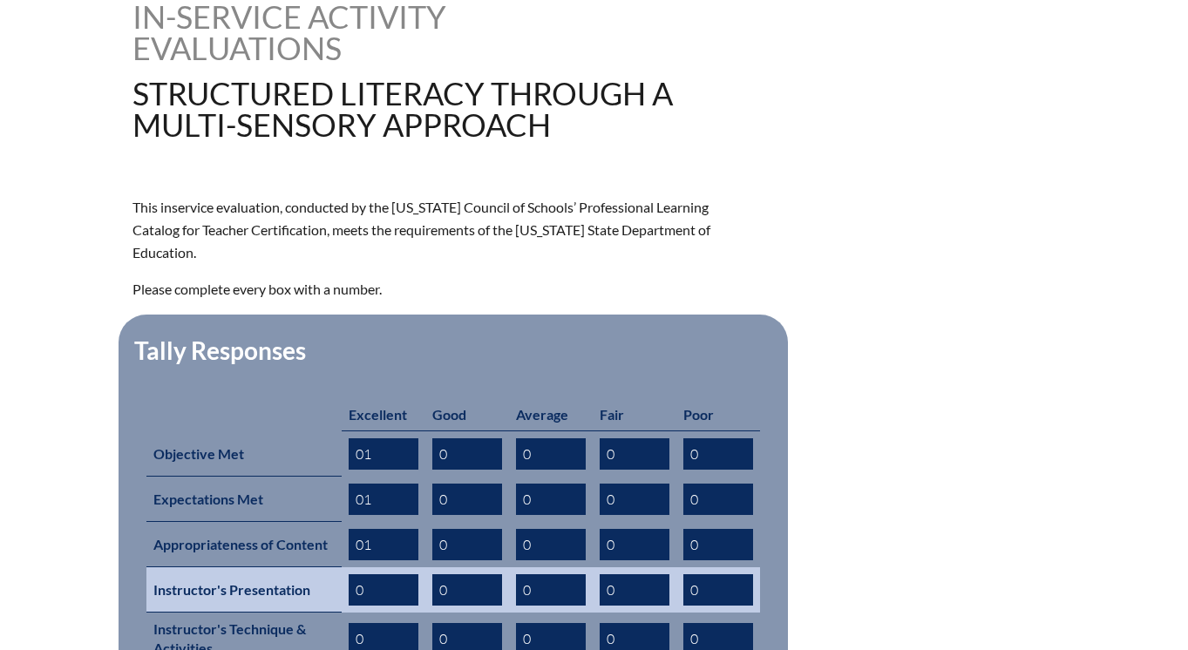
type input "01"
click at [376, 574] on input "0" at bounding box center [384, 589] width 70 height 31
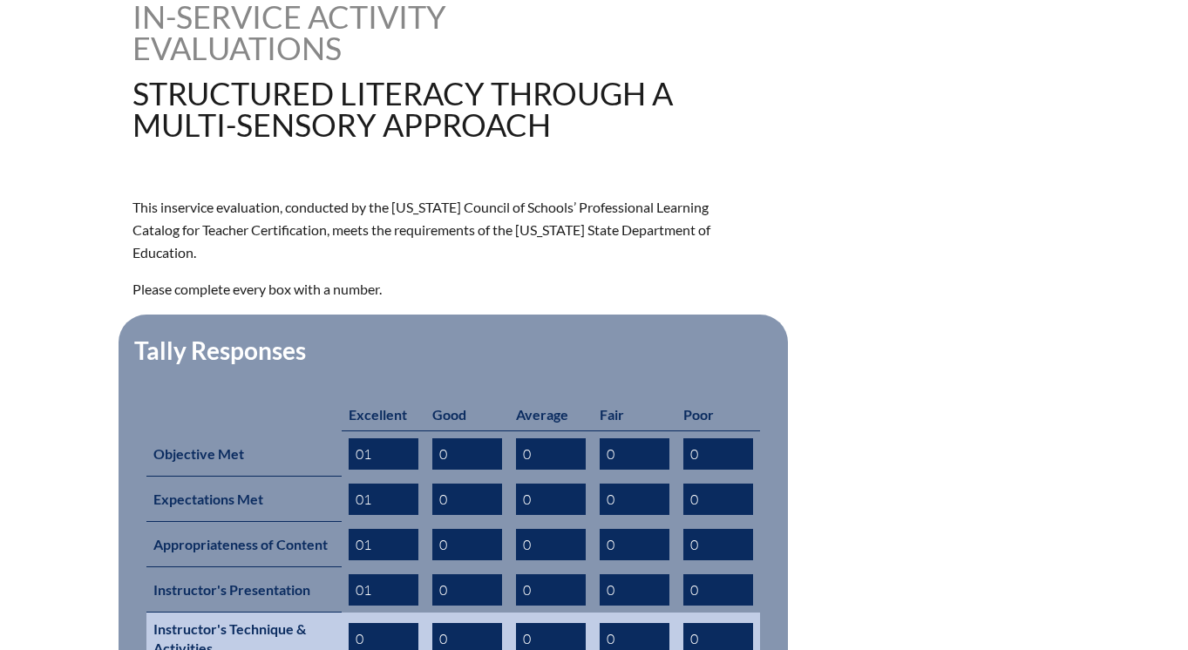
type input "01"
click at [383, 623] on input "0" at bounding box center [384, 638] width 70 height 31
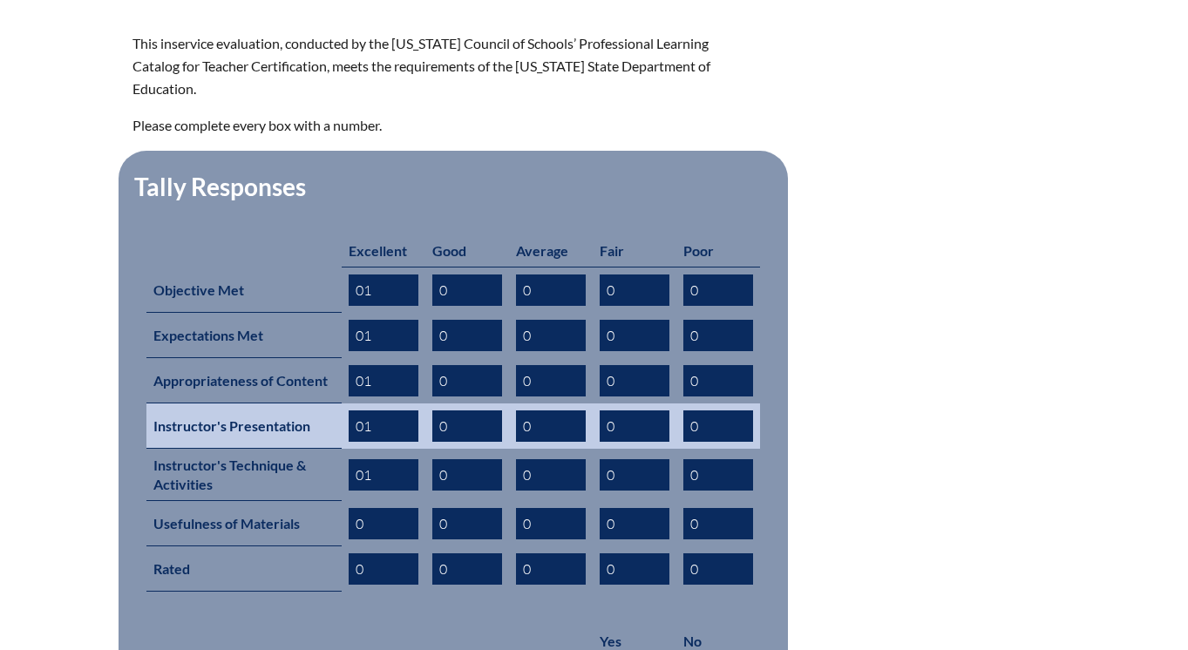
scroll to position [626, 0]
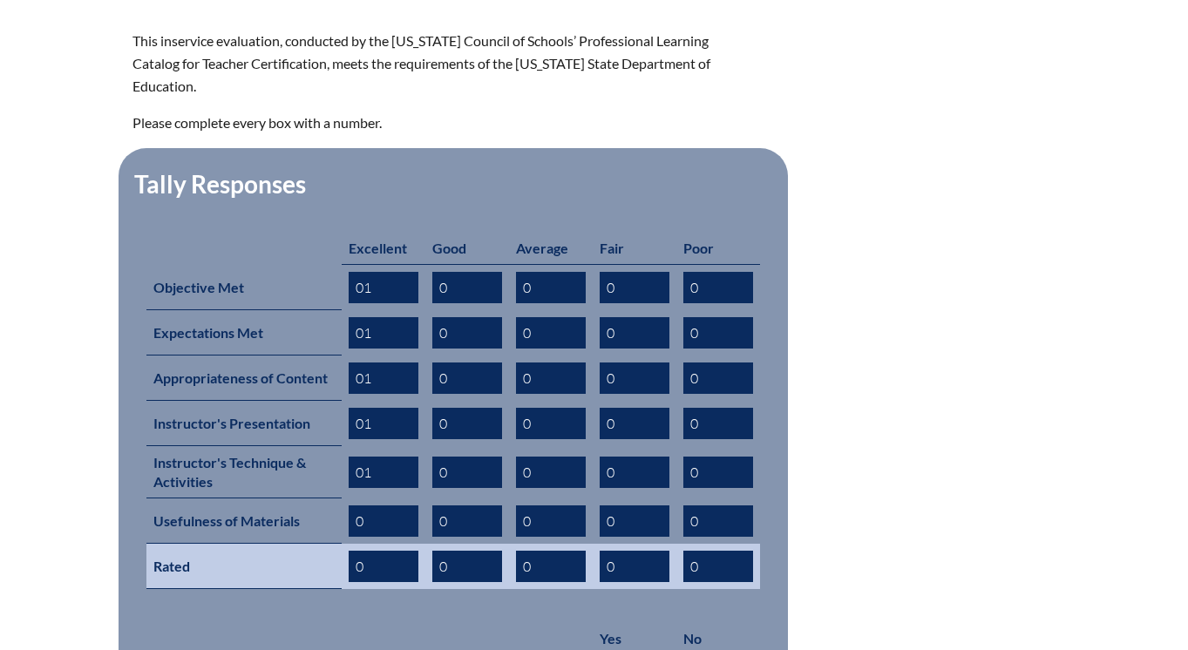
type input "01"
click at [385, 551] on input "0" at bounding box center [384, 566] width 70 height 31
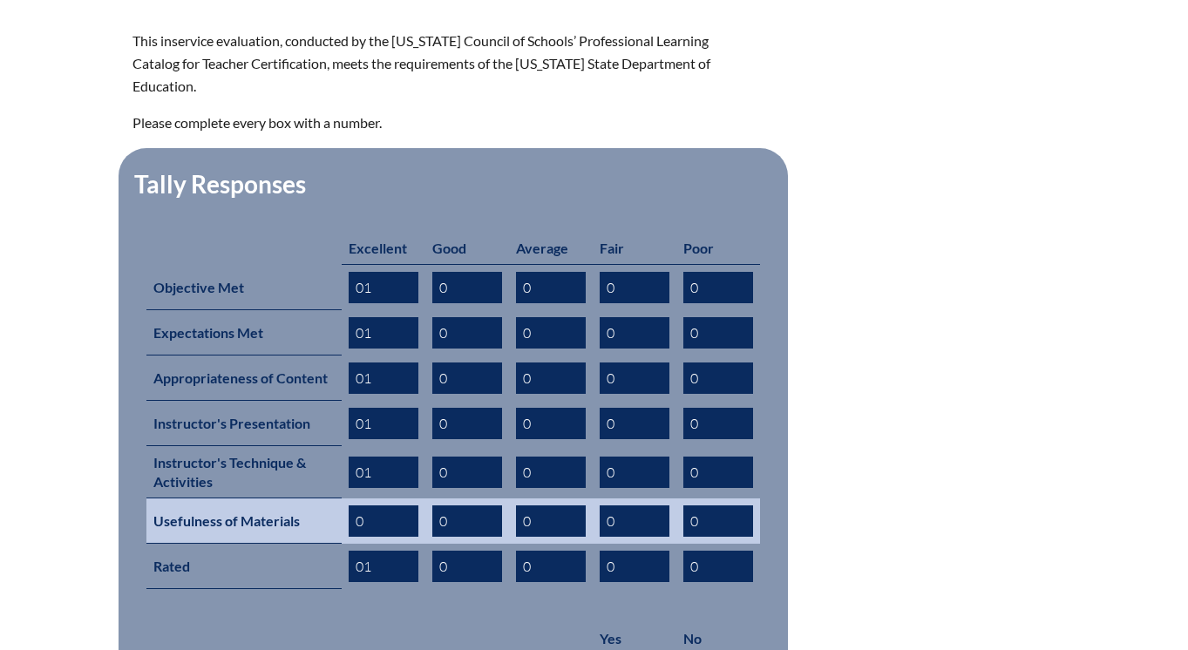
type input "01"
click at [388, 512] on td "0" at bounding box center [384, 520] width 84 height 45
click at [389, 505] on input "0" at bounding box center [384, 520] width 70 height 31
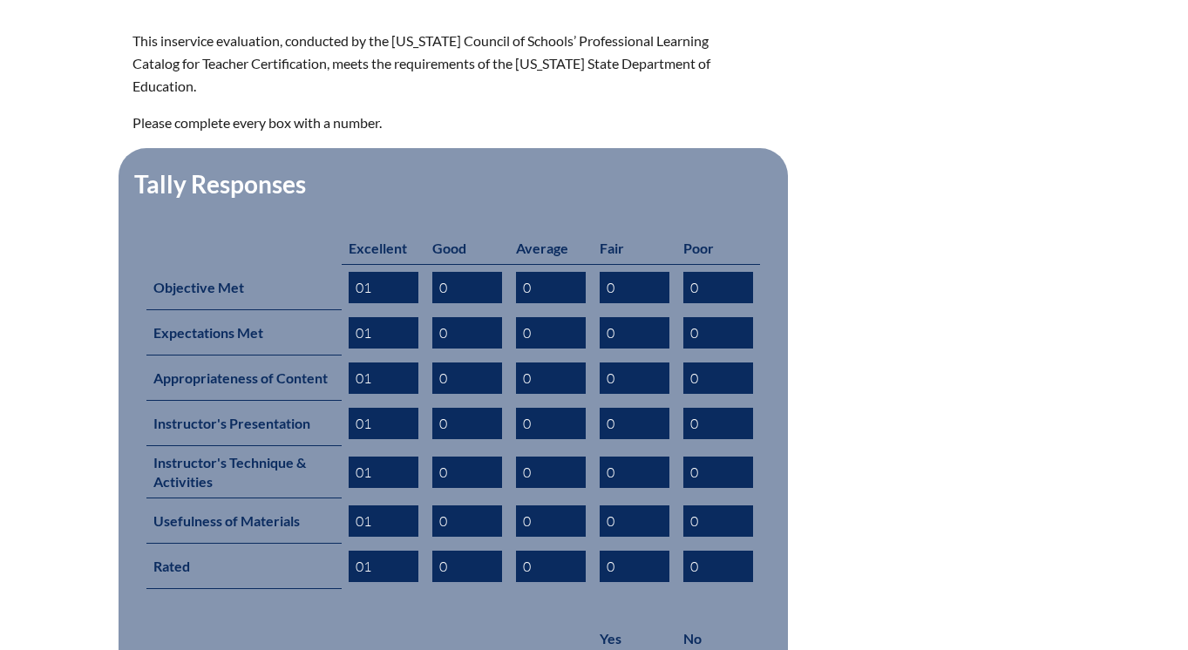
type input "01"
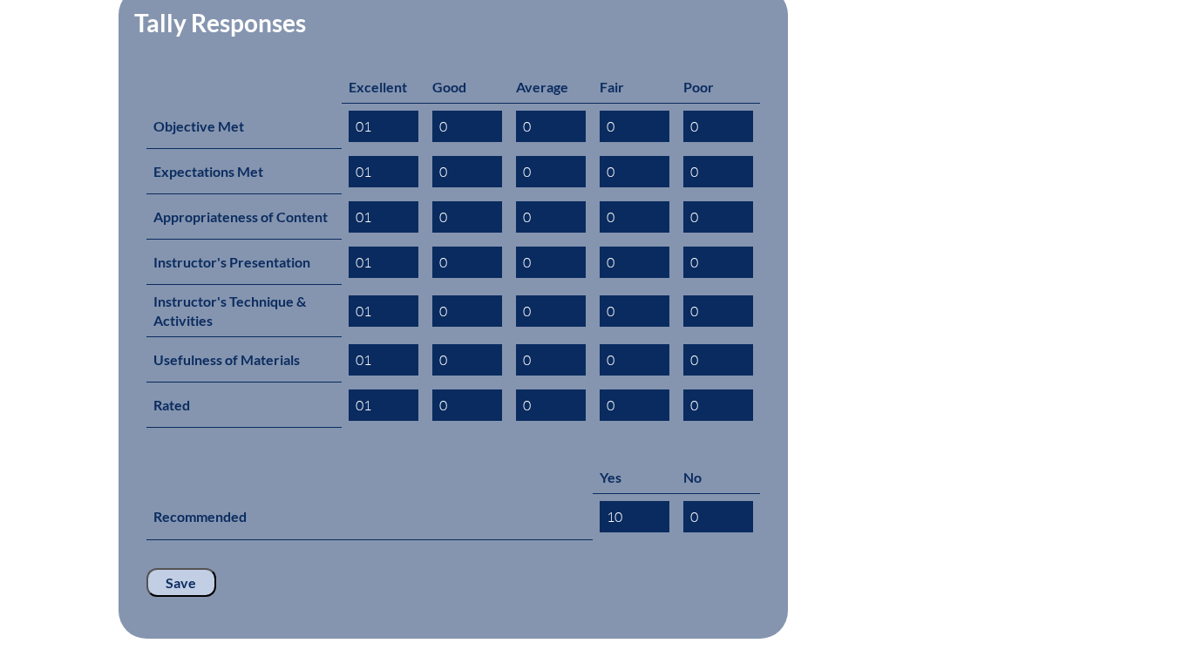
scroll to position [872, 0]
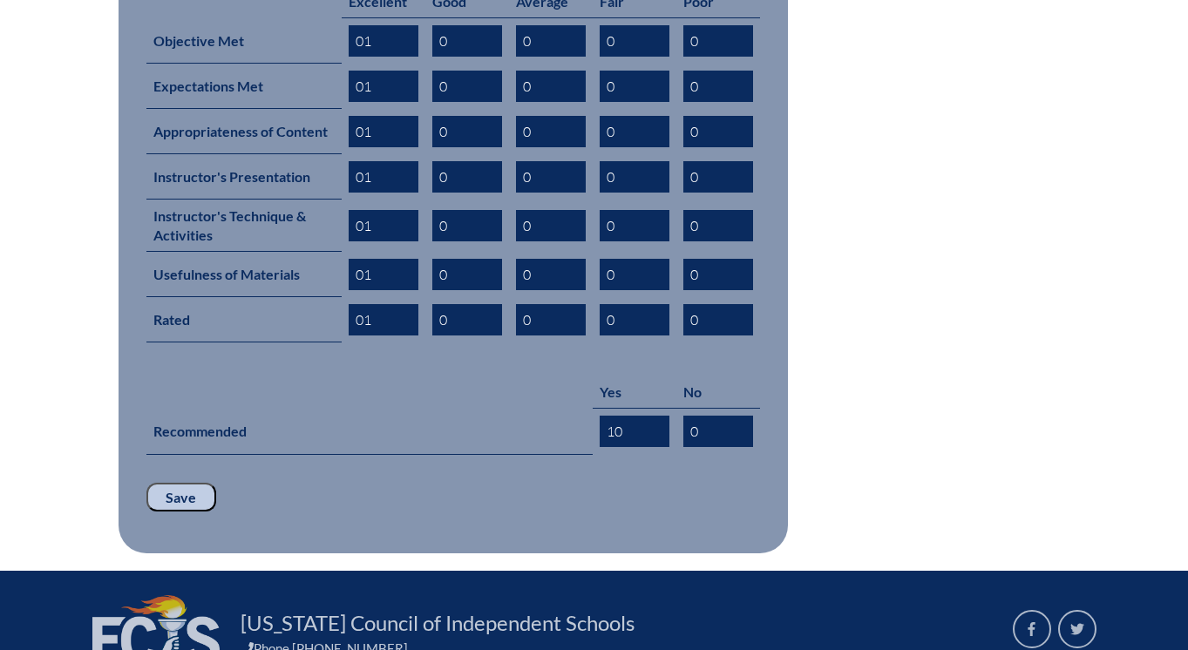
drag, startPoint x: 616, startPoint y: 633, endPoint x: 664, endPoint y: 653, distance: 52.0
type input "1"
click at [202, 483] on input "Save" at bounding box center [181, 498] width 70 height 30
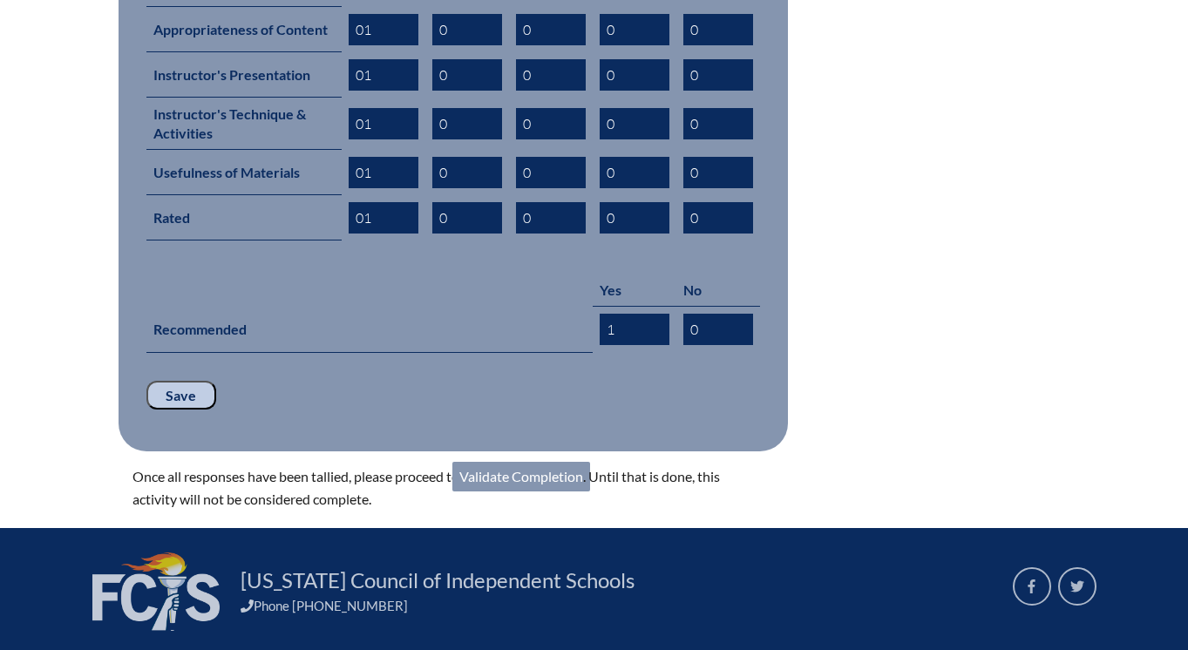
scroll to position [993, 0]
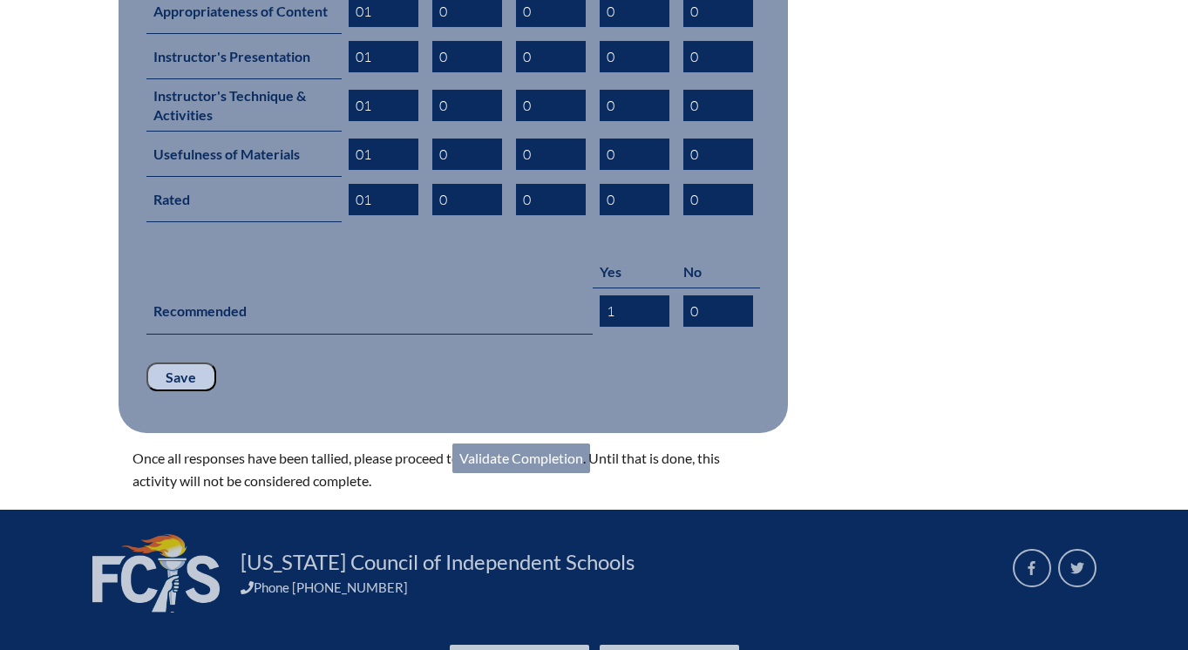
click at [554, 444] on link "Validate Completion" at bounding box center [521, 459] width 138 height 30
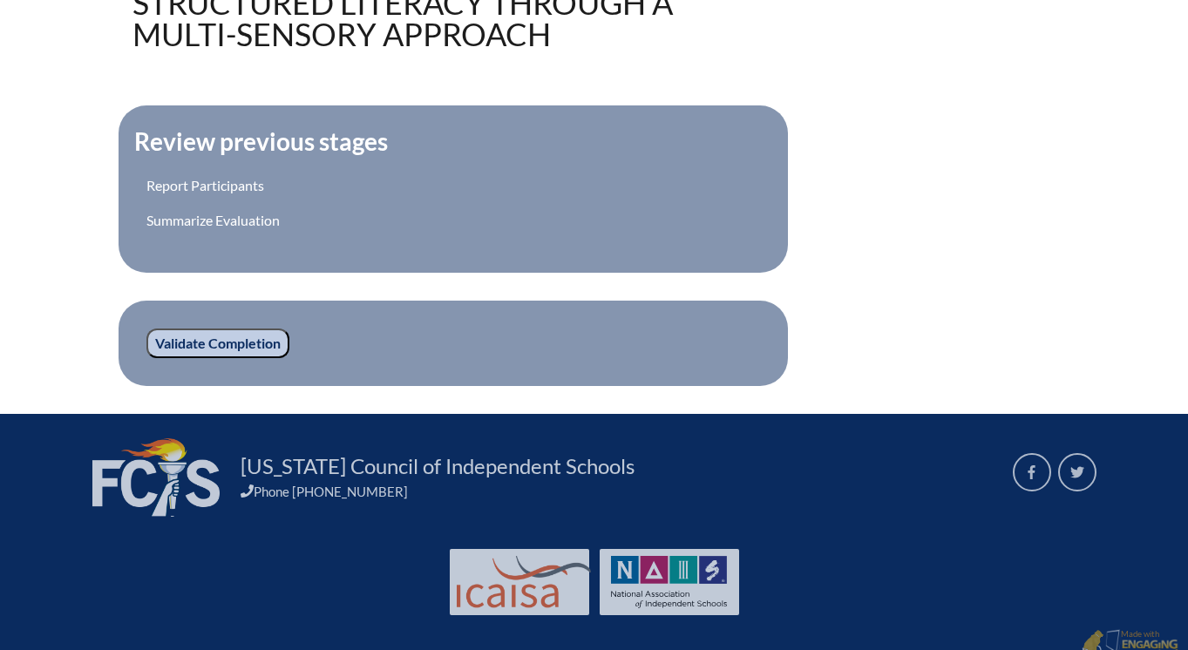
scroll to position [597, 0]
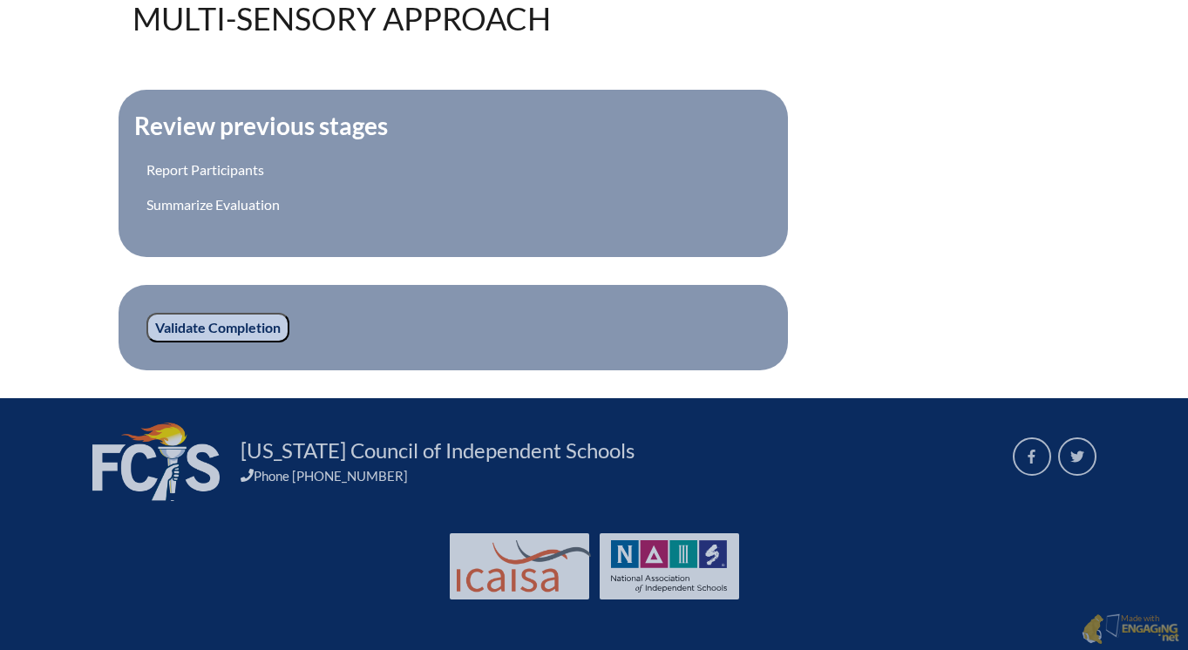
click at [189, 332] on input "Validate Completion" at bounding box center [217, 328] width 143 height 30
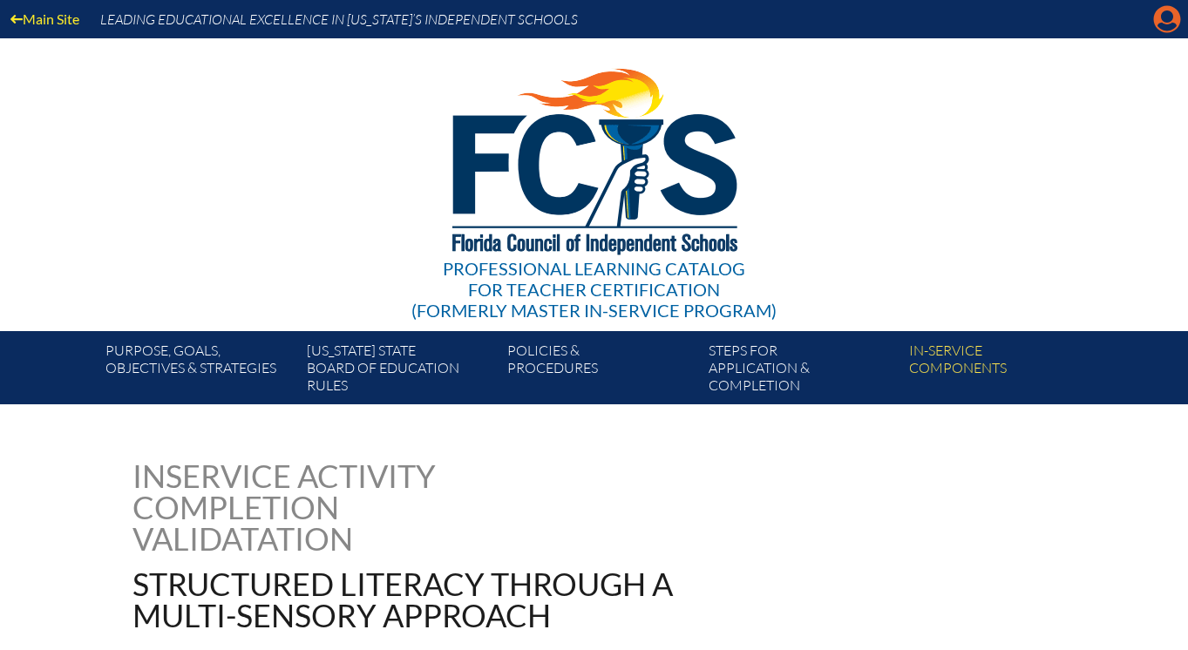
click at [1169, 21] on icon "Manage account" at bounding box center [1167, 19] width 28 height 28
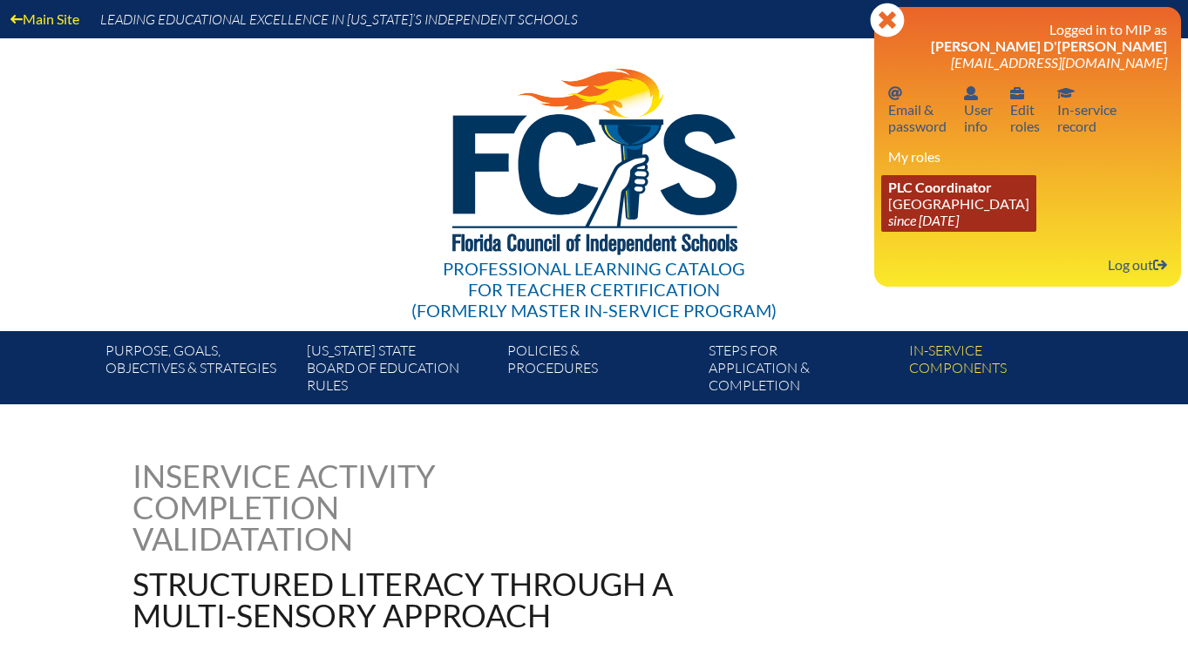
click at [950, 204] on link "PLC Coordinator [GEOGRAPHIC_DATA] since [DATE]" at bounding box center [958, 203] width 155 height 57
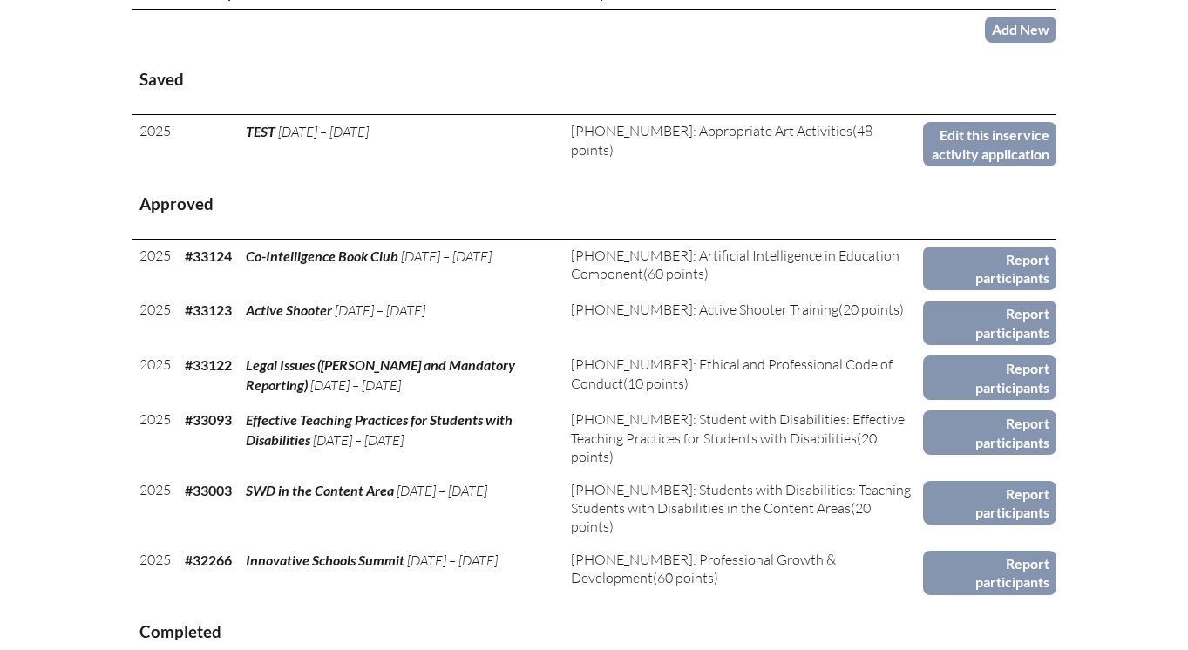
scroll to position [702, 0]
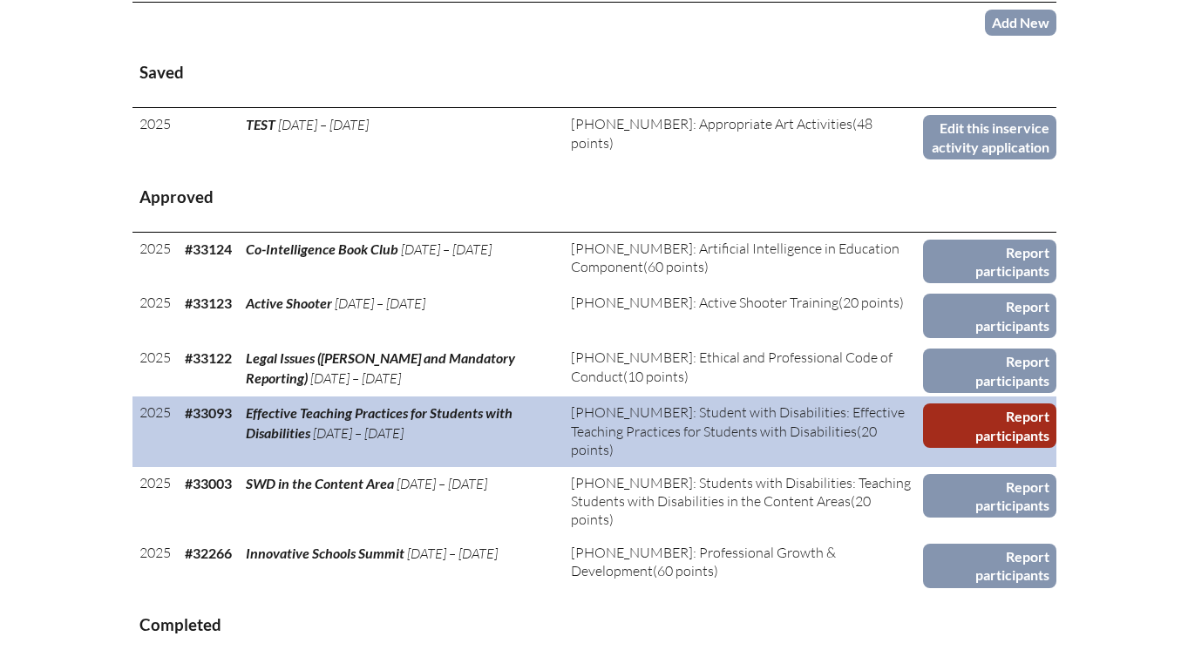
click at [987, 448] on link "Report participants" at bounding box center [989, 425] width 133 height 44
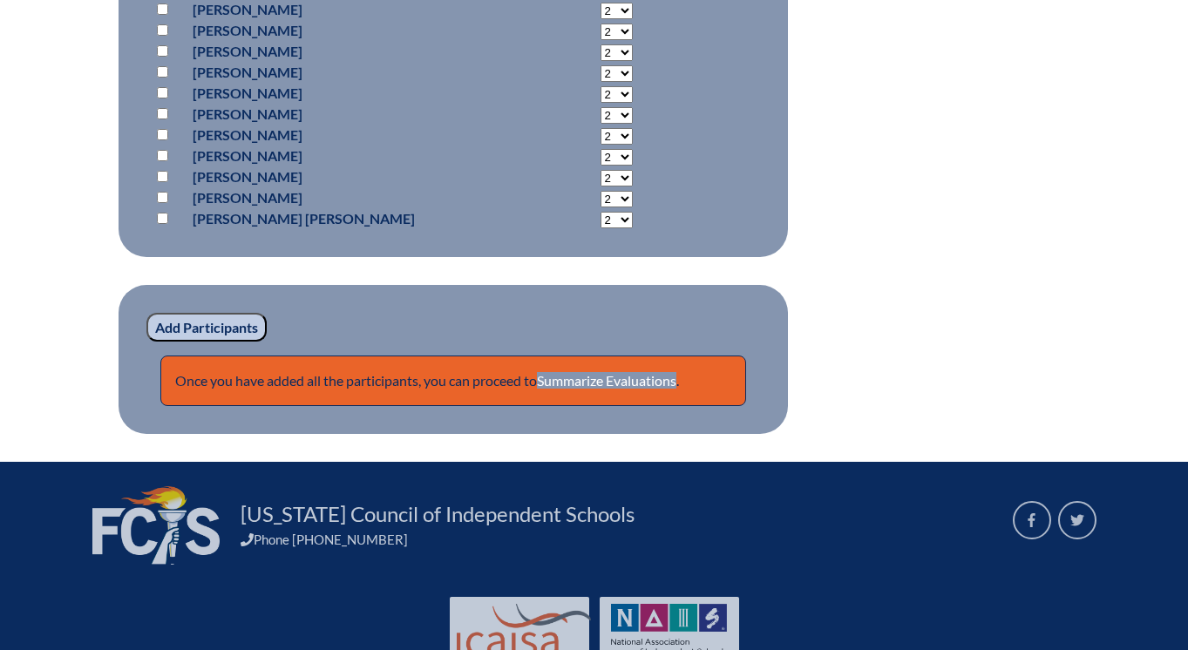
scroll to position [5680, 0]
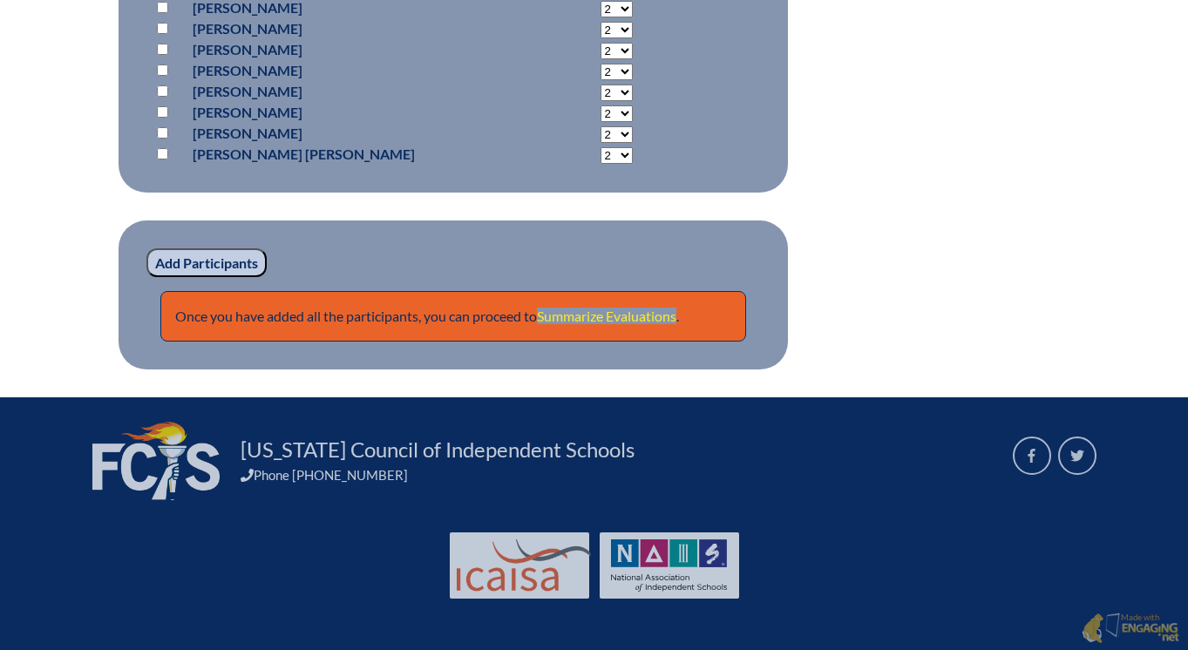
click at [574, 317] on link "Summarize Evaluations" at bounding box center [606, 316] width 139 height 17
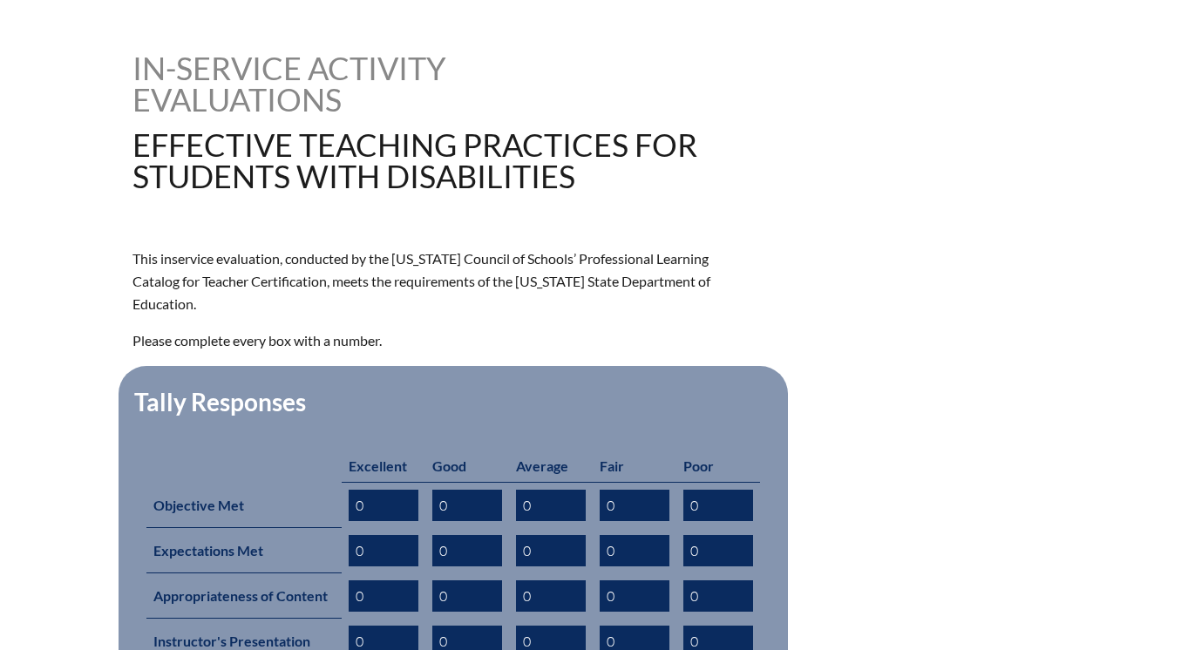
scroll to position [425, 0]
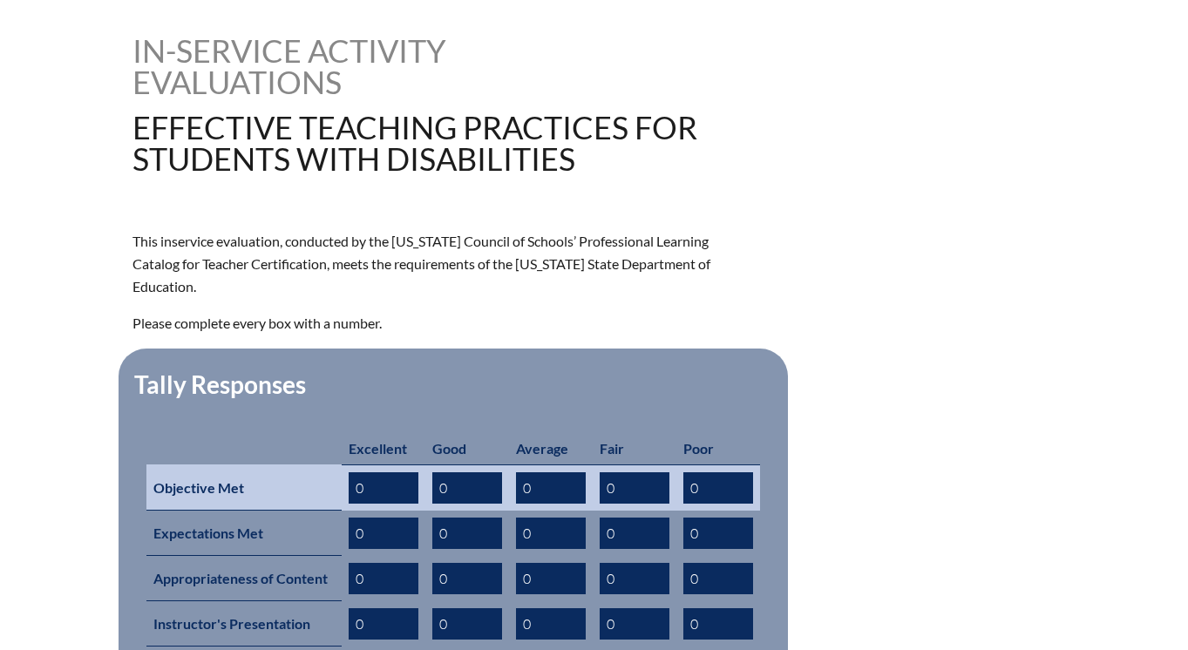
click at [465, 476] on input "0" at bounding box center [467, 487] width 70 height 31
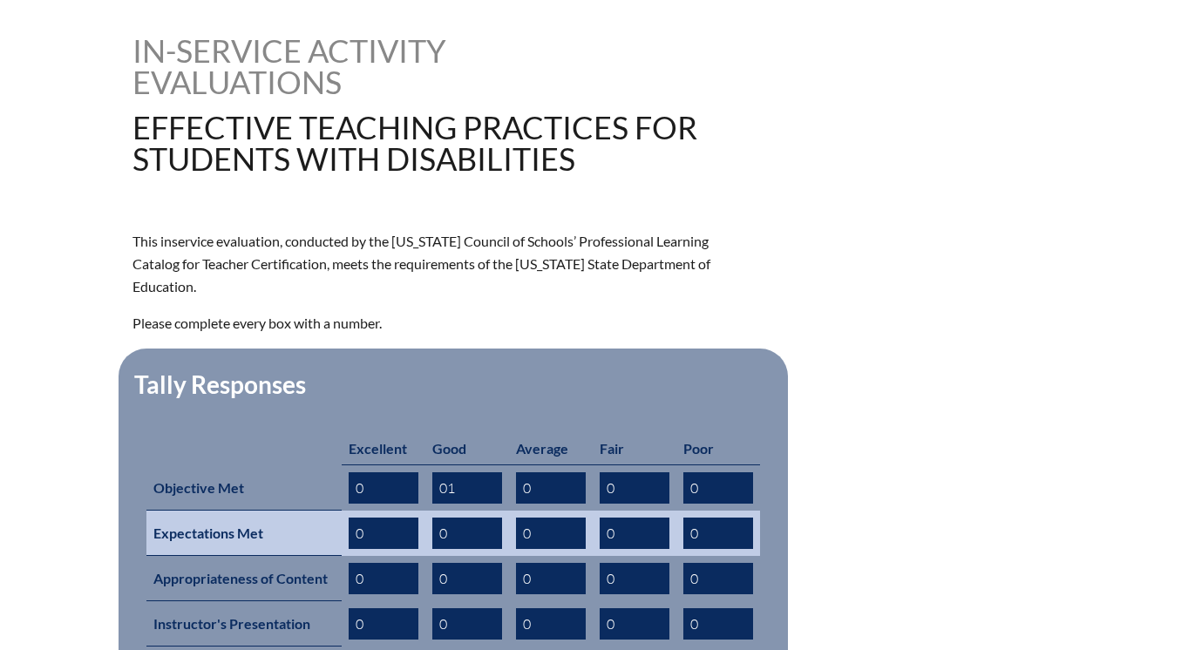
type input "01"
click at [461, 518] on input "0" at bounding box center [467, 533] width 70 height 31
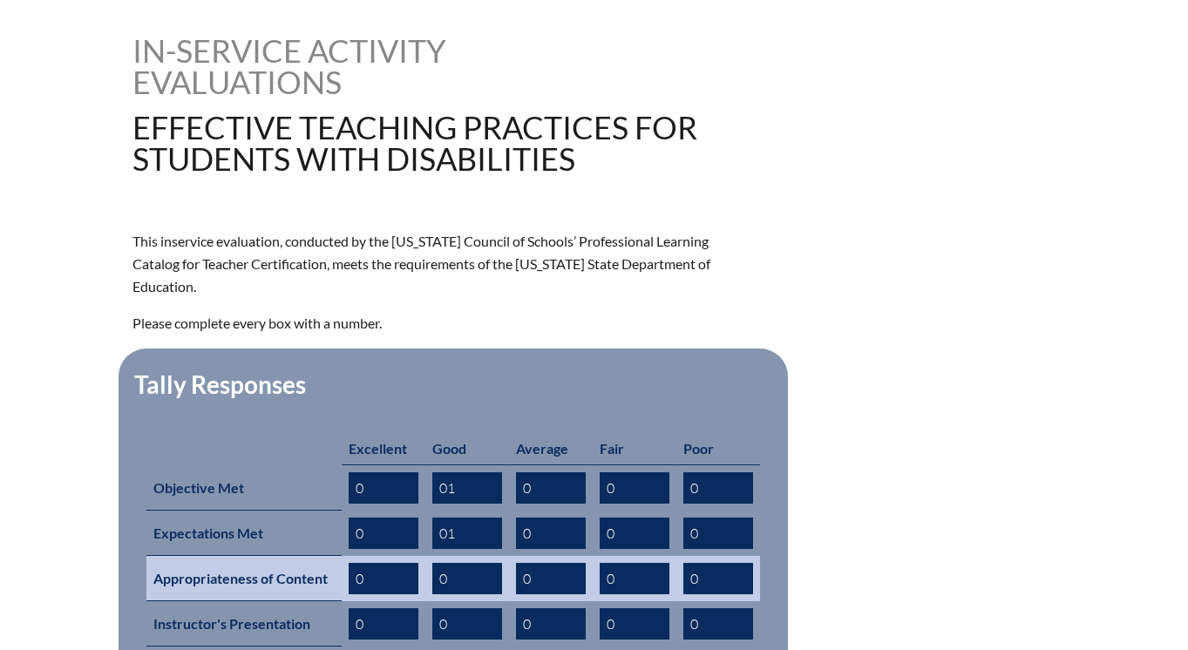
type input "01"
click at [467, 563] on input "0" at bounding box center [467, 578] width 70 height 31
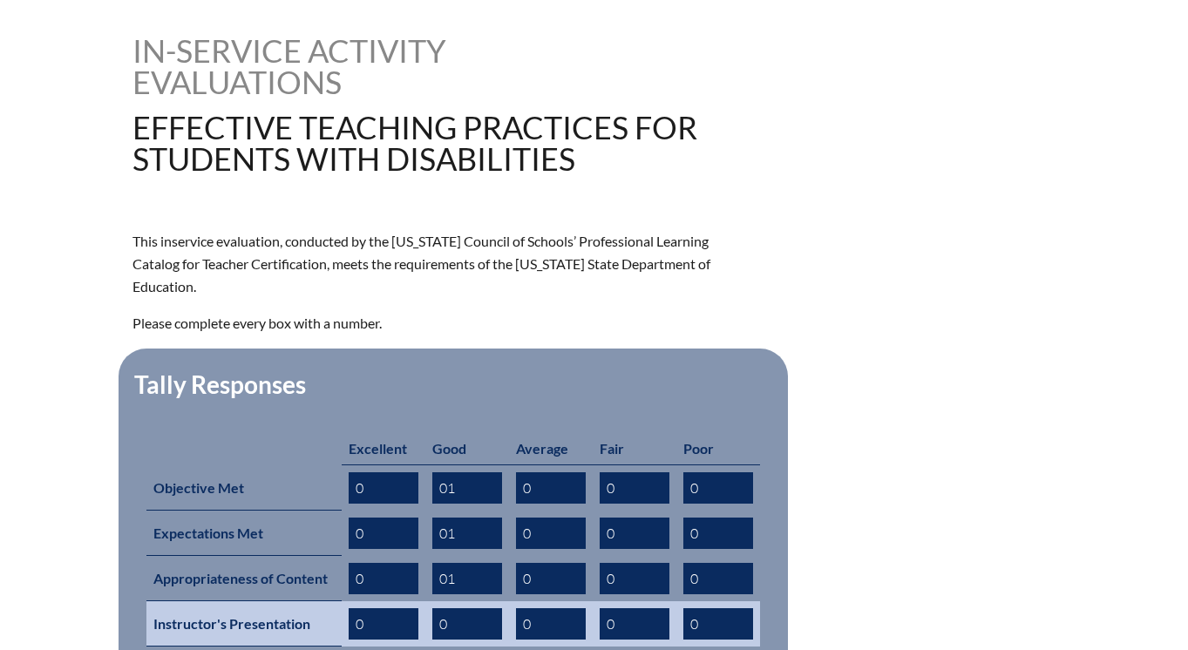
type input "01"
click at [470, 608] on input "0" at bounding box center [467, 623] width 70 height 31
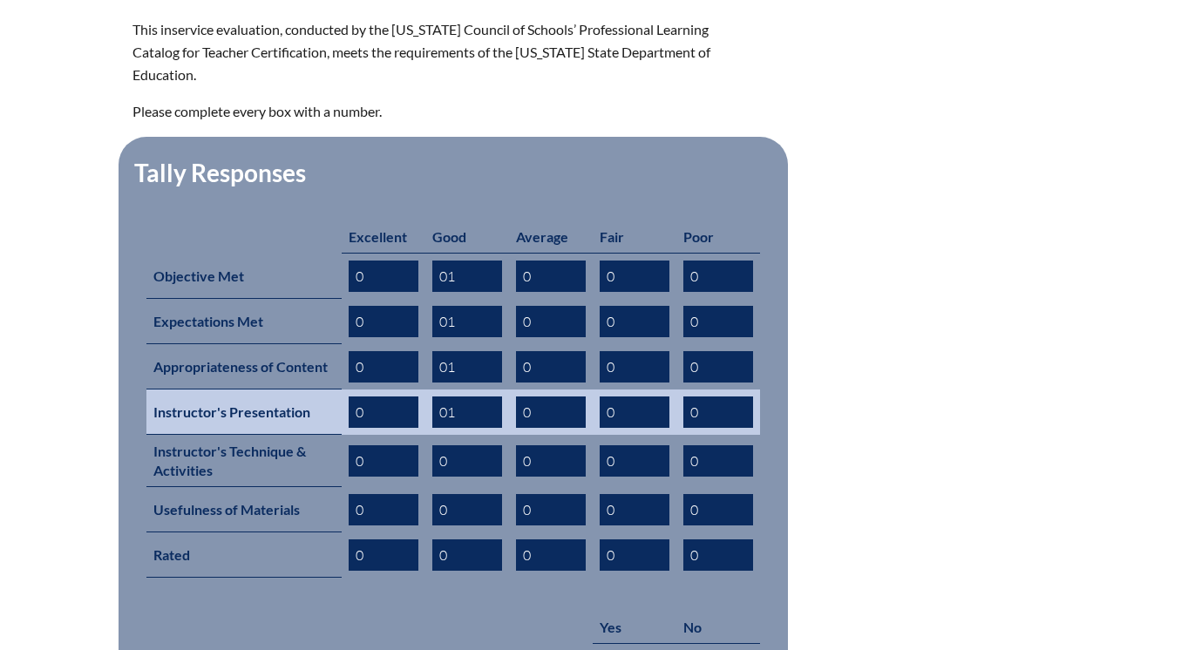
scroll to position [640, 0]
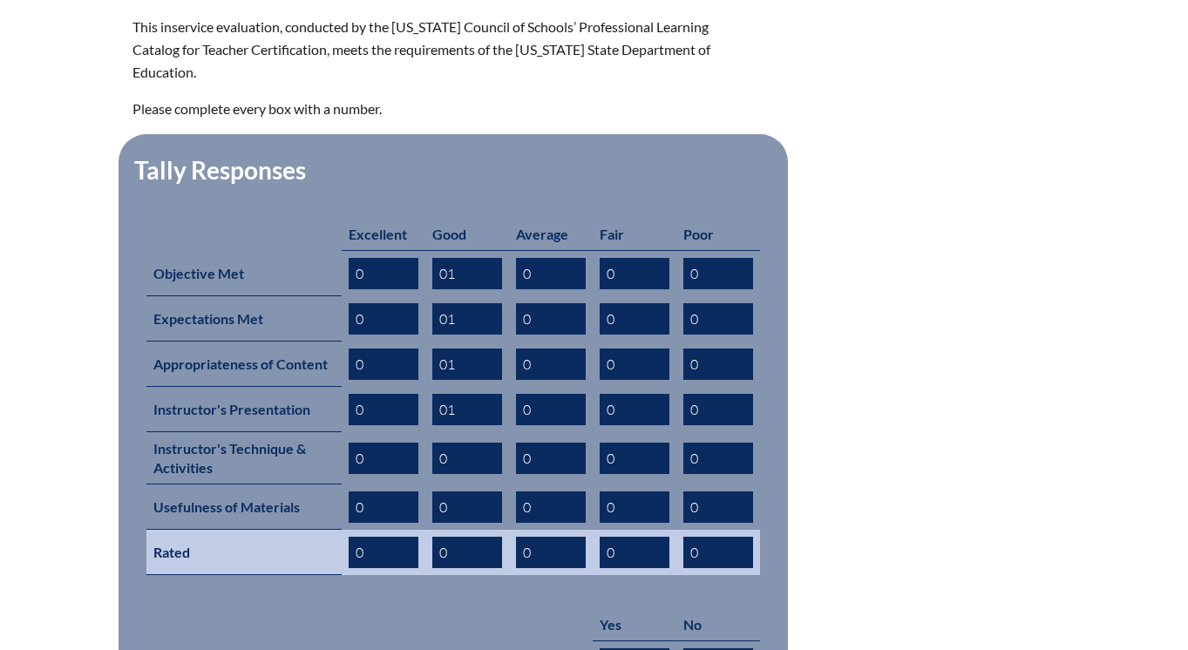
type input "01"
click at [467, 537] on input "0" at bounding box center [467, 552] width 70 height 31
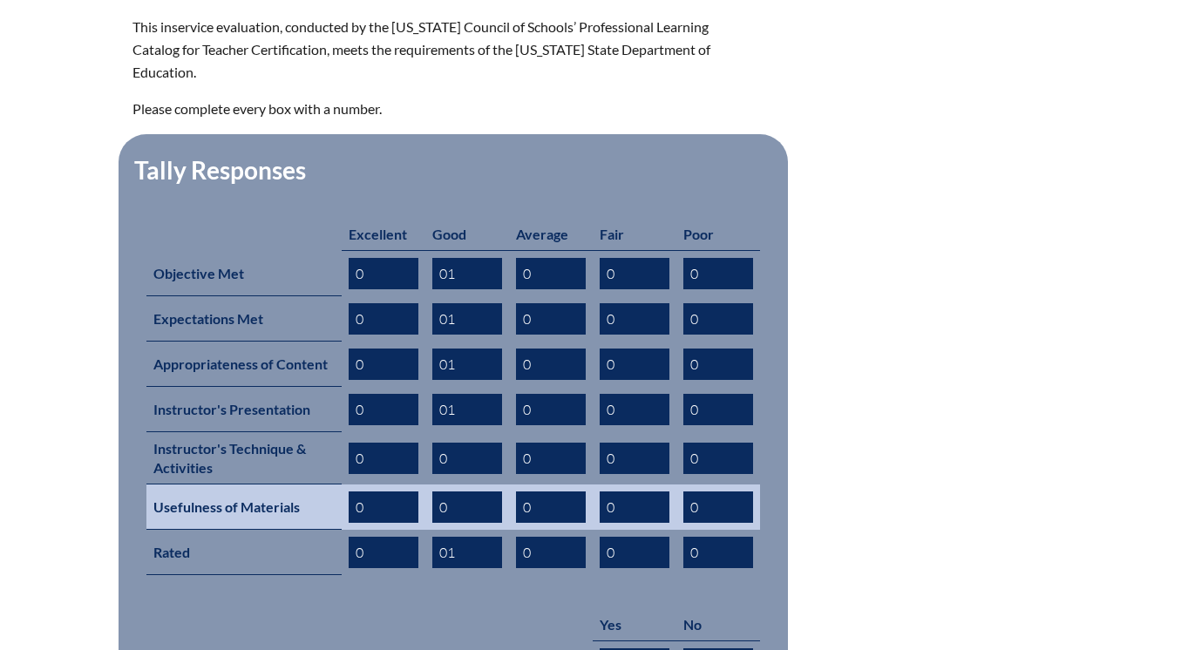
type input "01"
click at [468, 492] on input "0" at bounding box center [467, 507] width 70 height 31
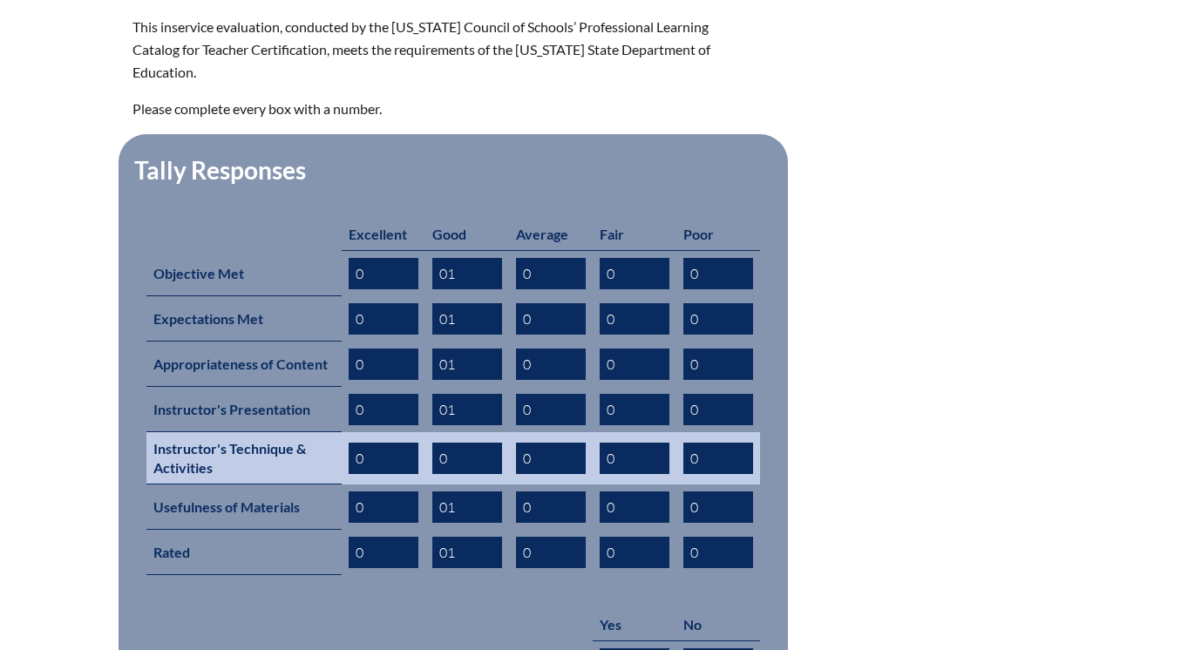
type input "01"
click at [471, 443] on input "0" at bounding box center [467, 458] width 70 height 31
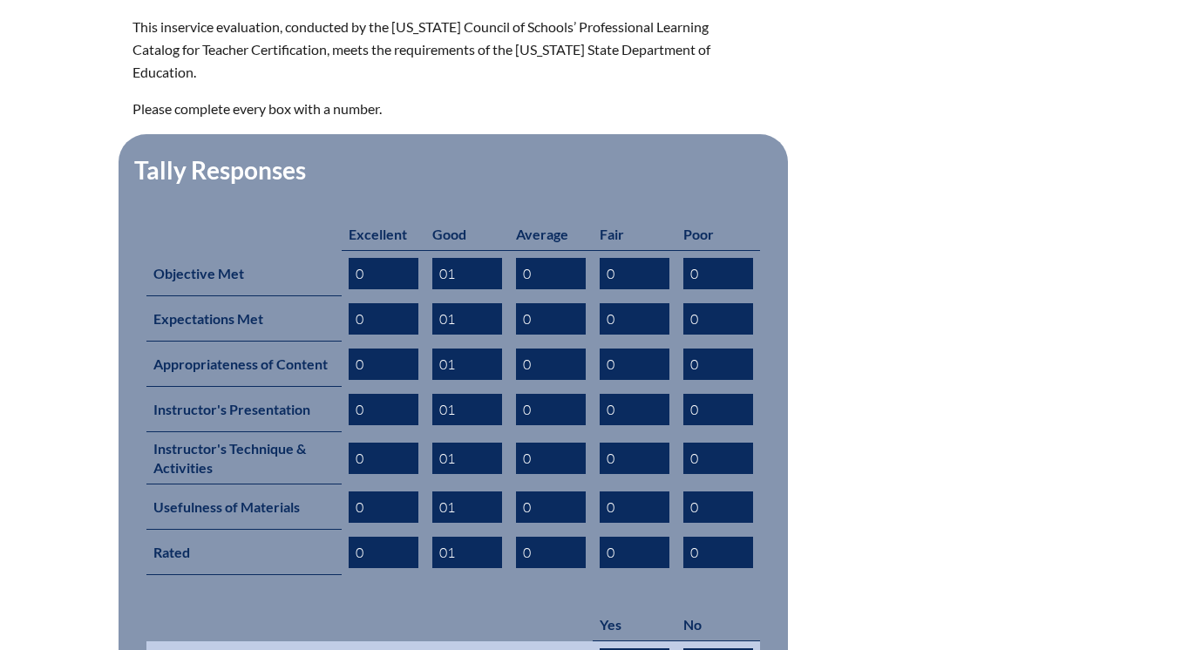
type input "01"
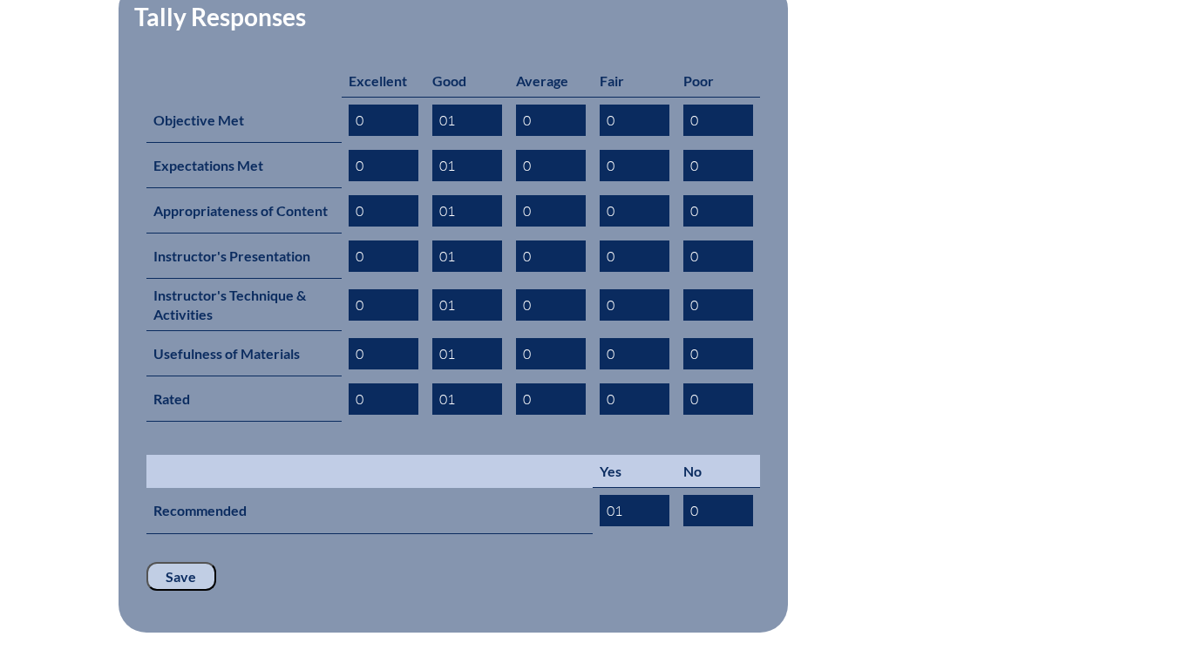
scroll to position [827, 0]
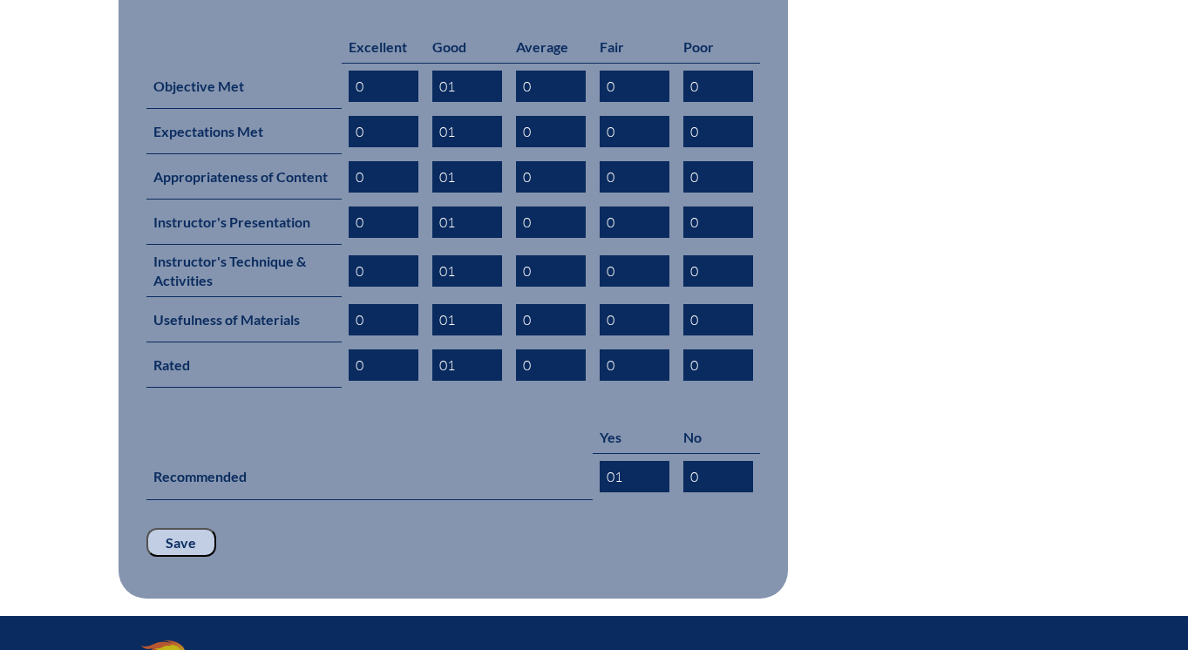
type input "01"
click at [199, 528] on input "Save" at bounding box center [181, 543] width 70 height 30
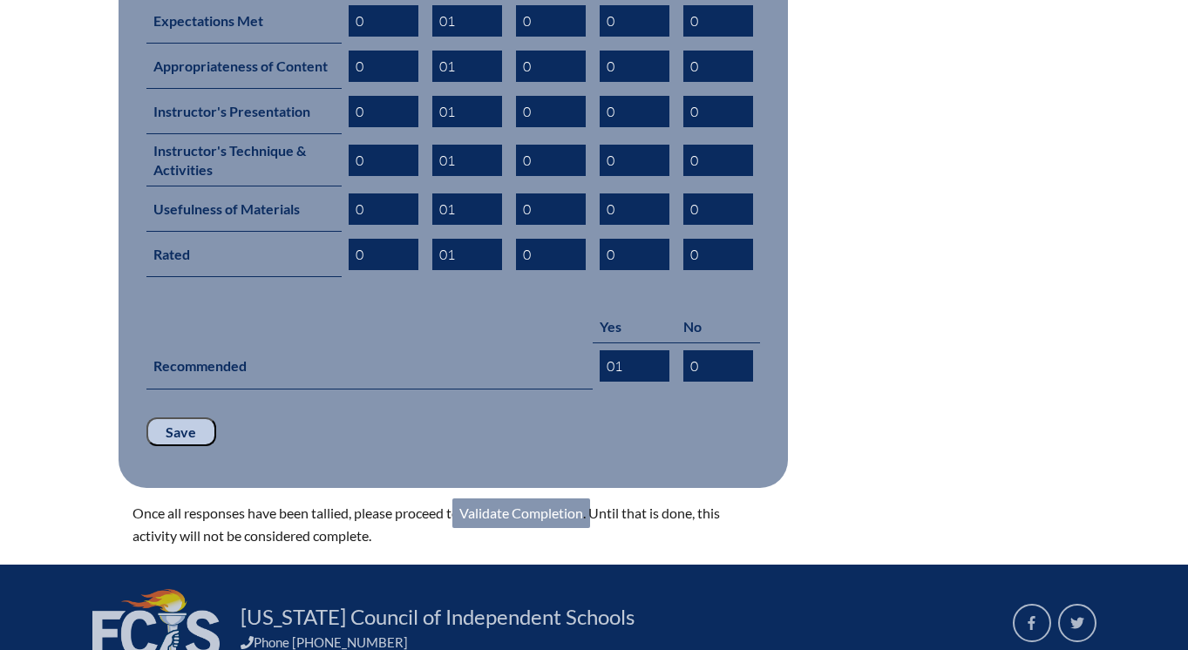
scroll to position [940, 0]
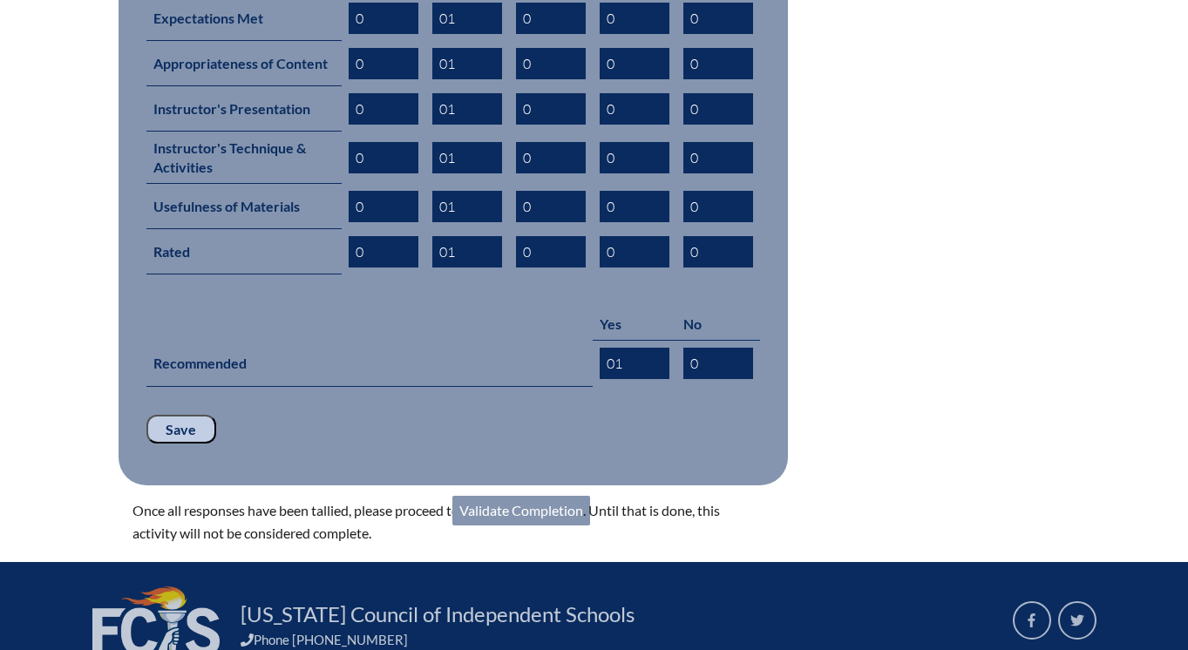
click at [482, 496] on link "Validate Completion" at bounding box center [521, 511] width 138 height 30
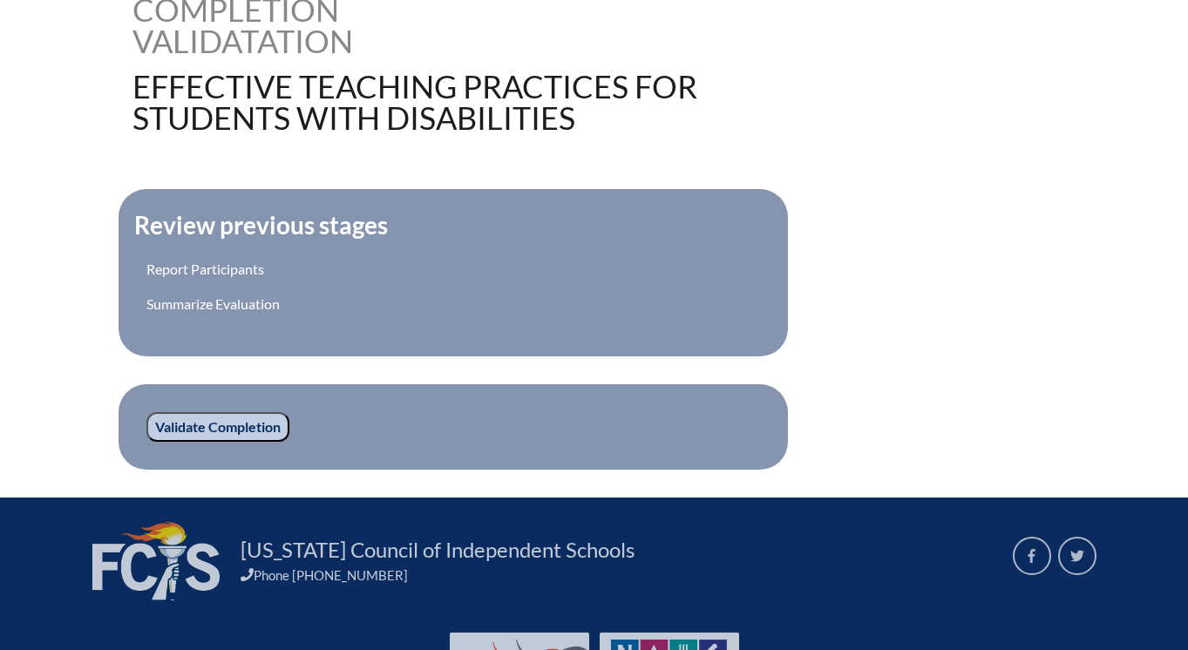
scroll to position [504, 0]
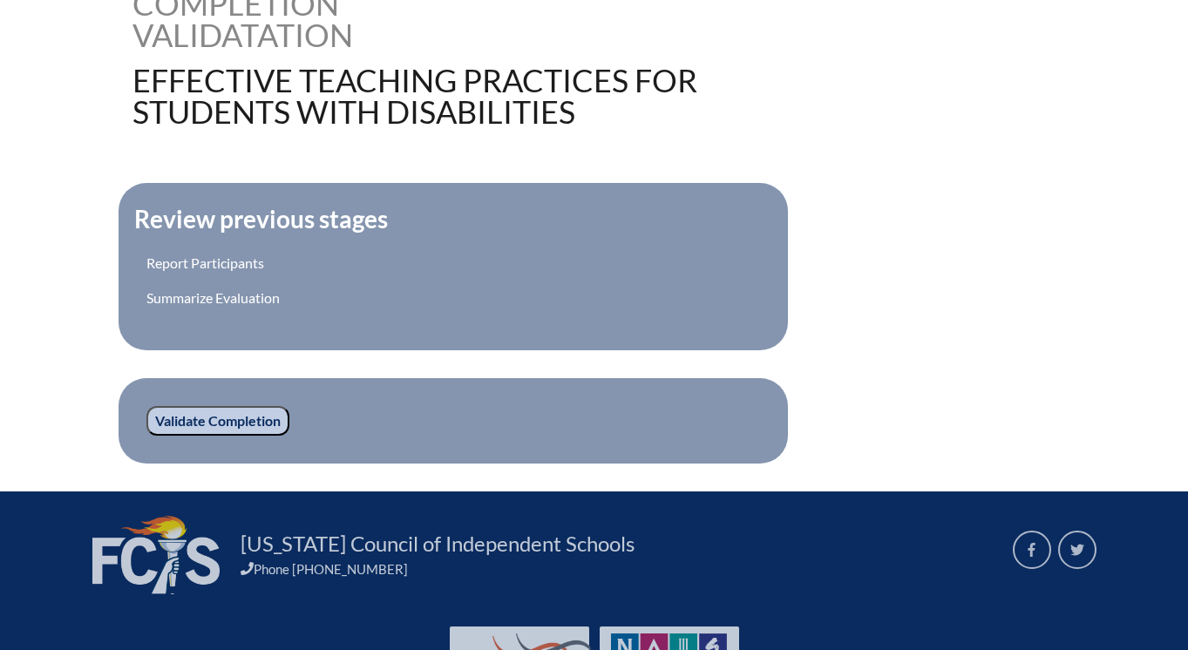
click at [268, 422] on input "Validate Completion" at bounding box center [217, 421] width 143 height 30
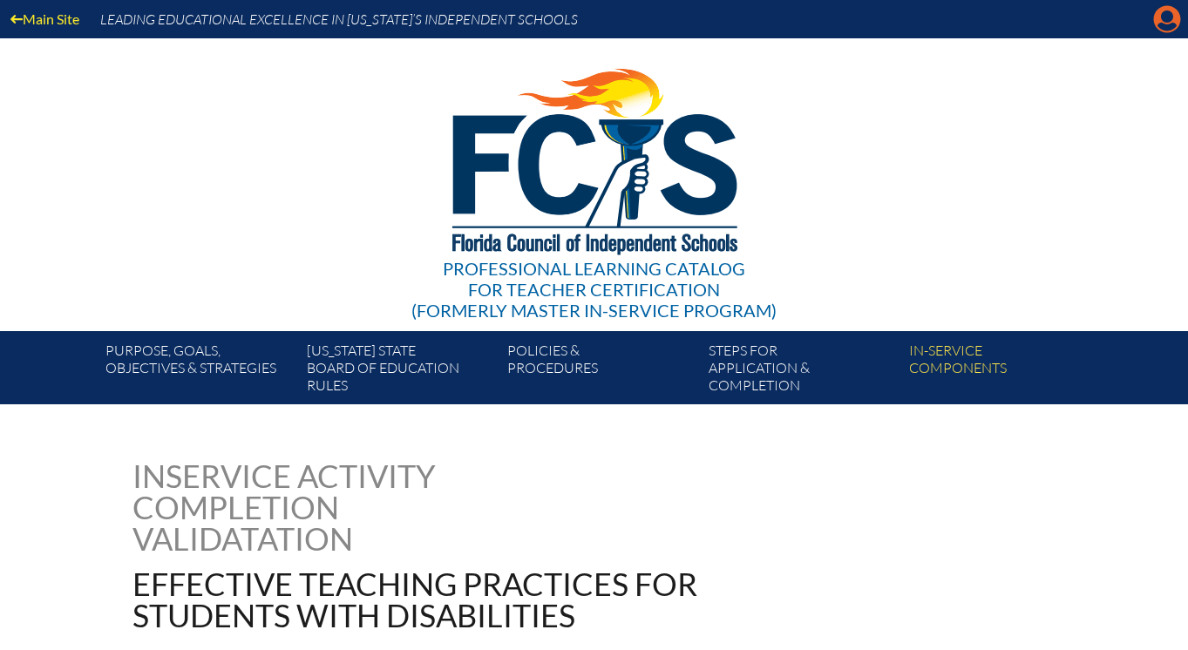
click at [1162, 17] on icon "Manage account" at bounding box center [1167, 19] width 28 height 28
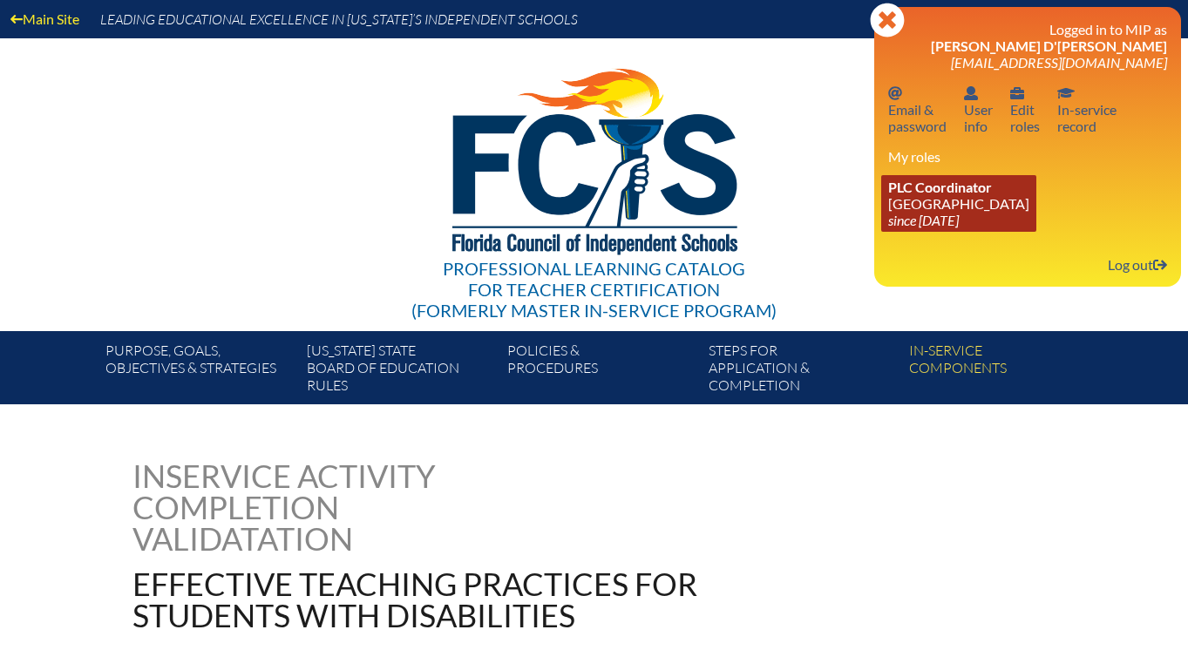
click at [960, 210] on link "PLC Coordinator Lake Highland Preparatory School since 2023 Jun 6" at bounding box center [958, 203] width 155 height 57
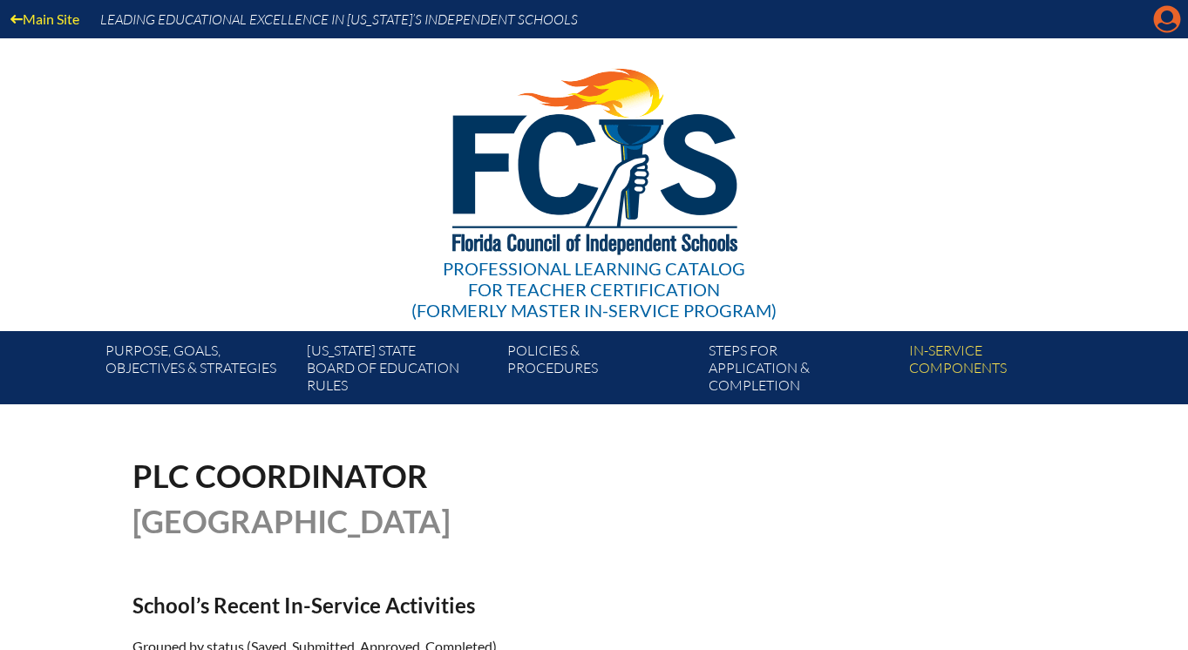
click at [1160, 17] on icon at bounding box center [1167, 19] width 27 height 27
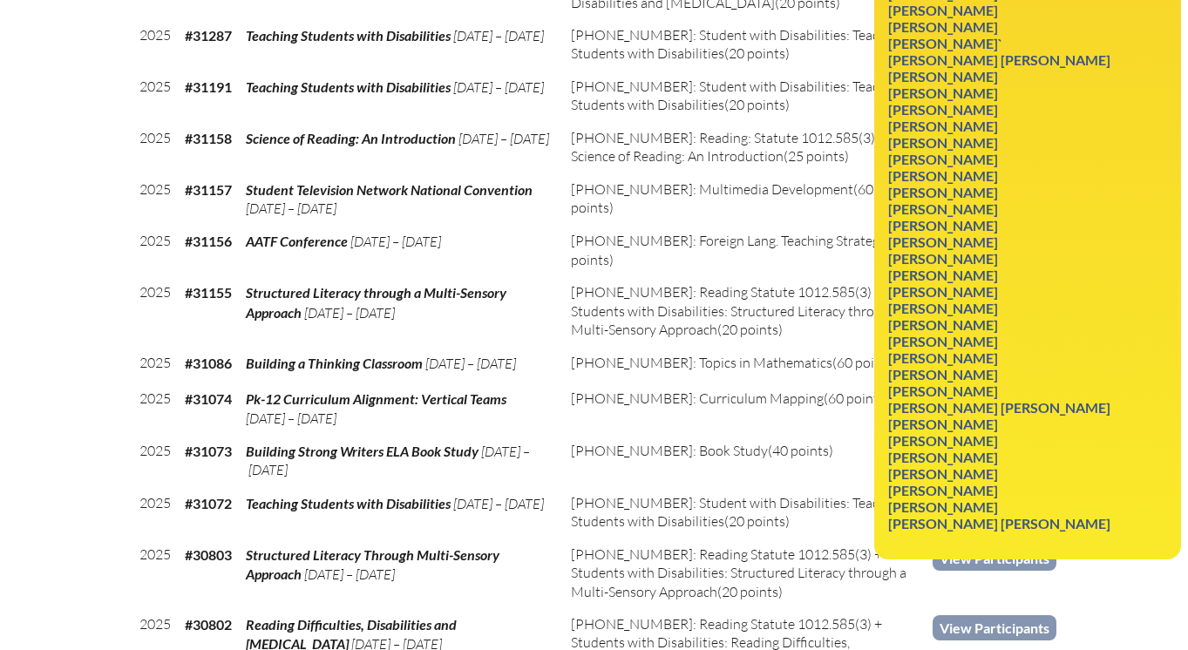
scroll to position [3889, 0]
click at [947, 435] on link "Angela Wohltman" at bounding box center [943, 423] width 124 height 24
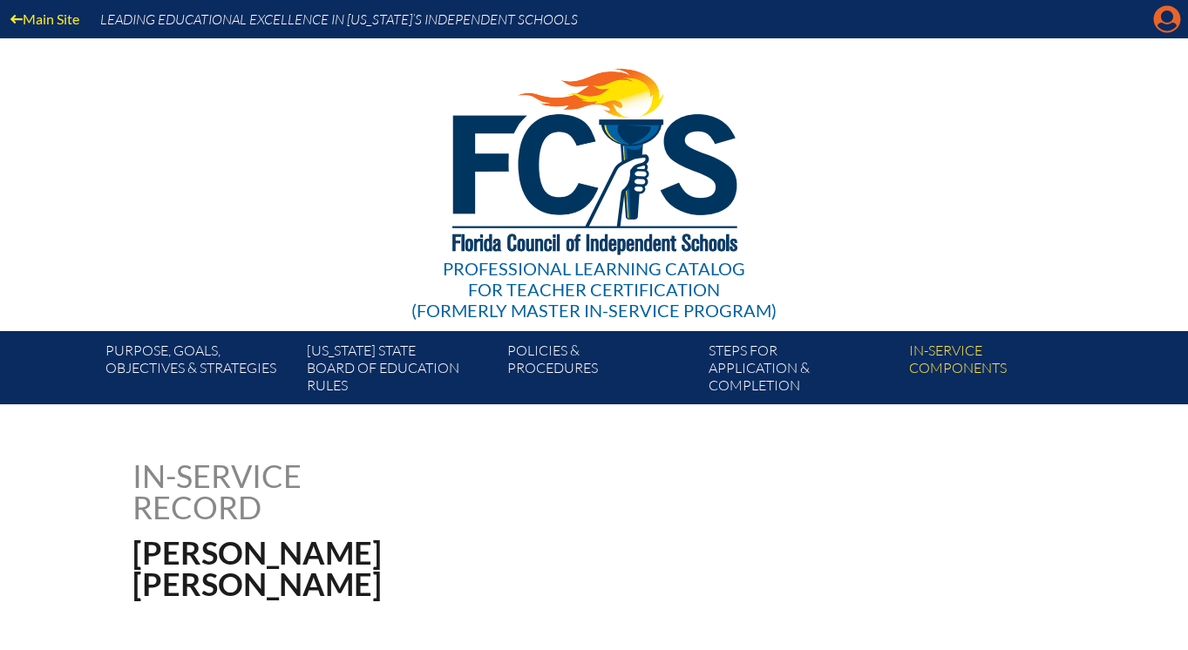
click at [1170, 24] on icon "Manage account" at bounding box center [1167, 19] width 28 height 28
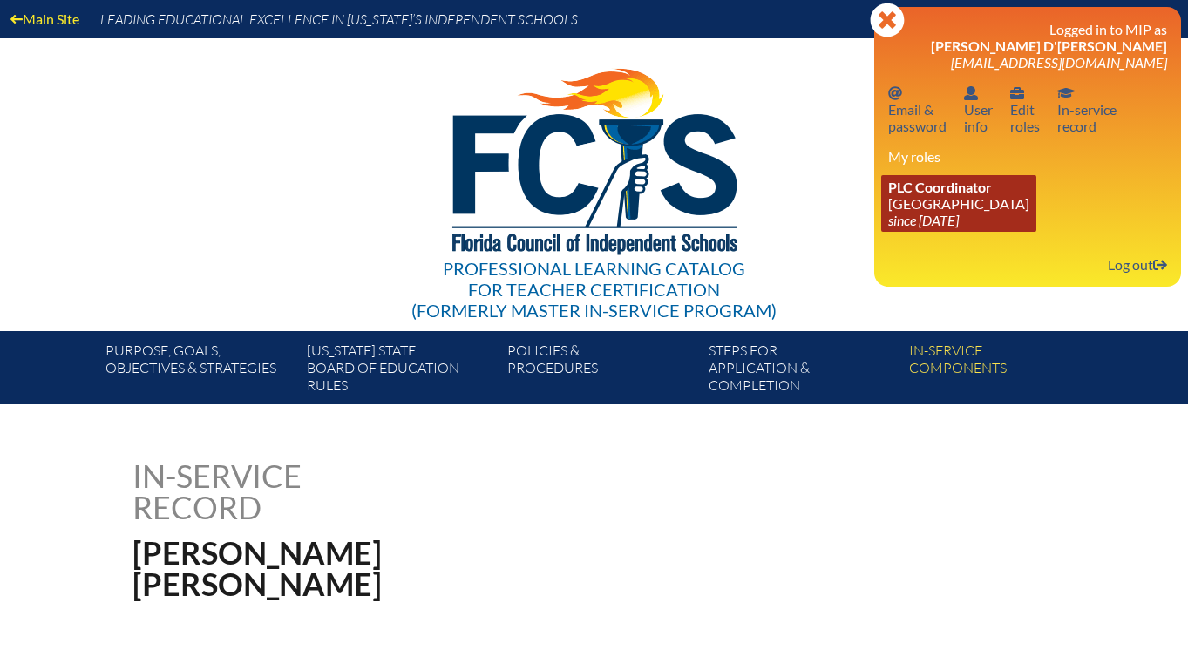
click at [931, 221] on icon "since [DATE]" at bounding box center [923, 220] width 71 height 17
